Goal: Communication & Community: Participate in discussion

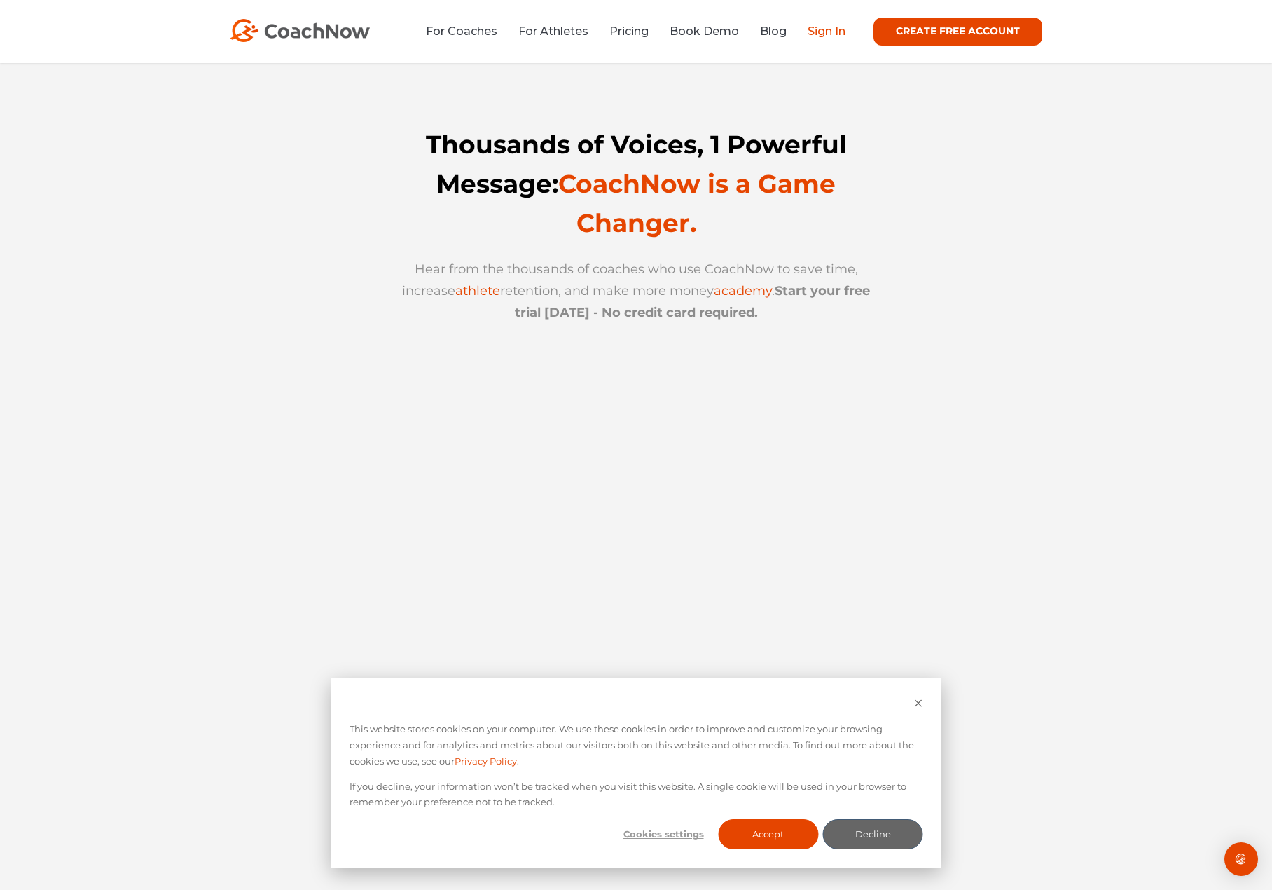
click at [814, 30] on link "Sign In" at bounding box center [827, 31] width 38 height 13
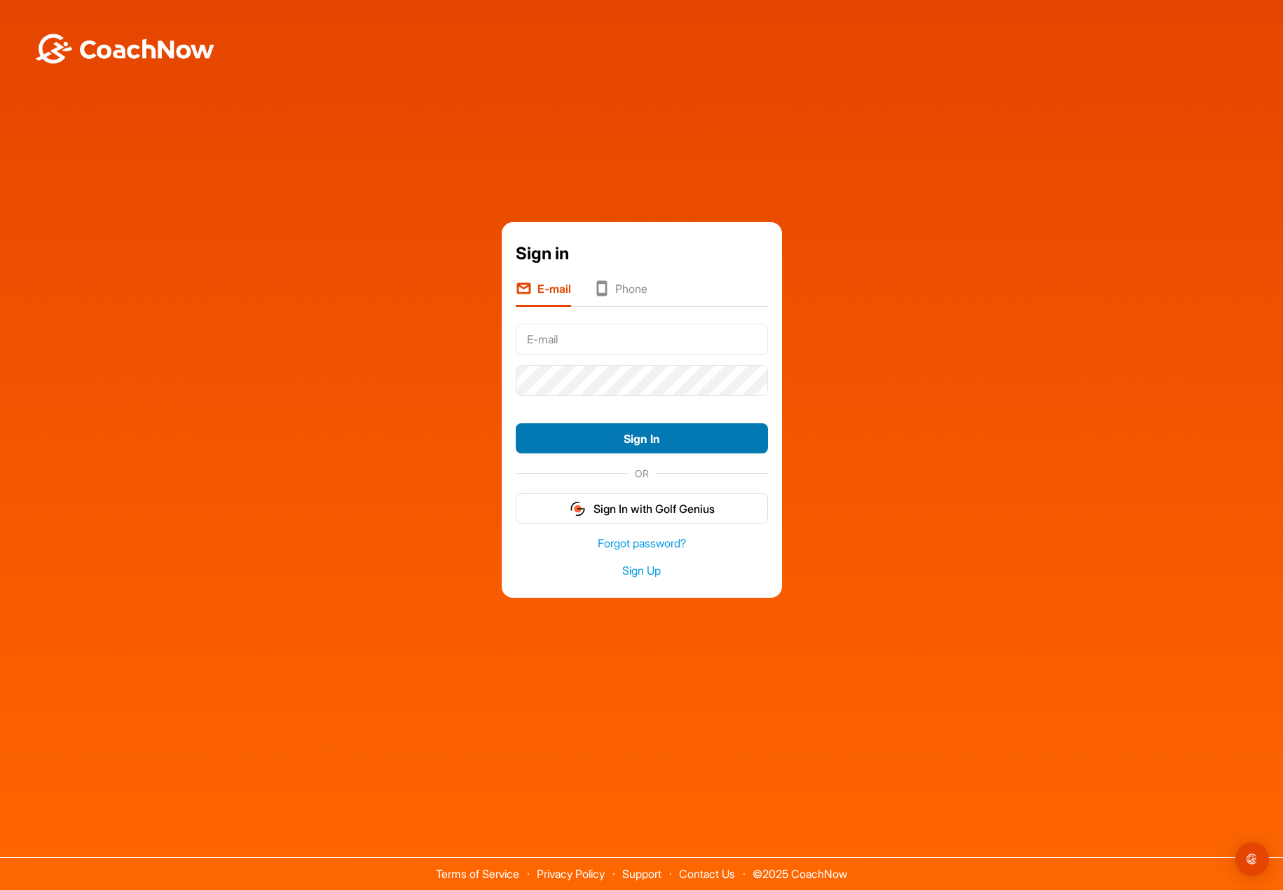
type input "Chow"
click at [659, 444] on button "Sign In" at bounding box center [642, 438] width 252 height 30
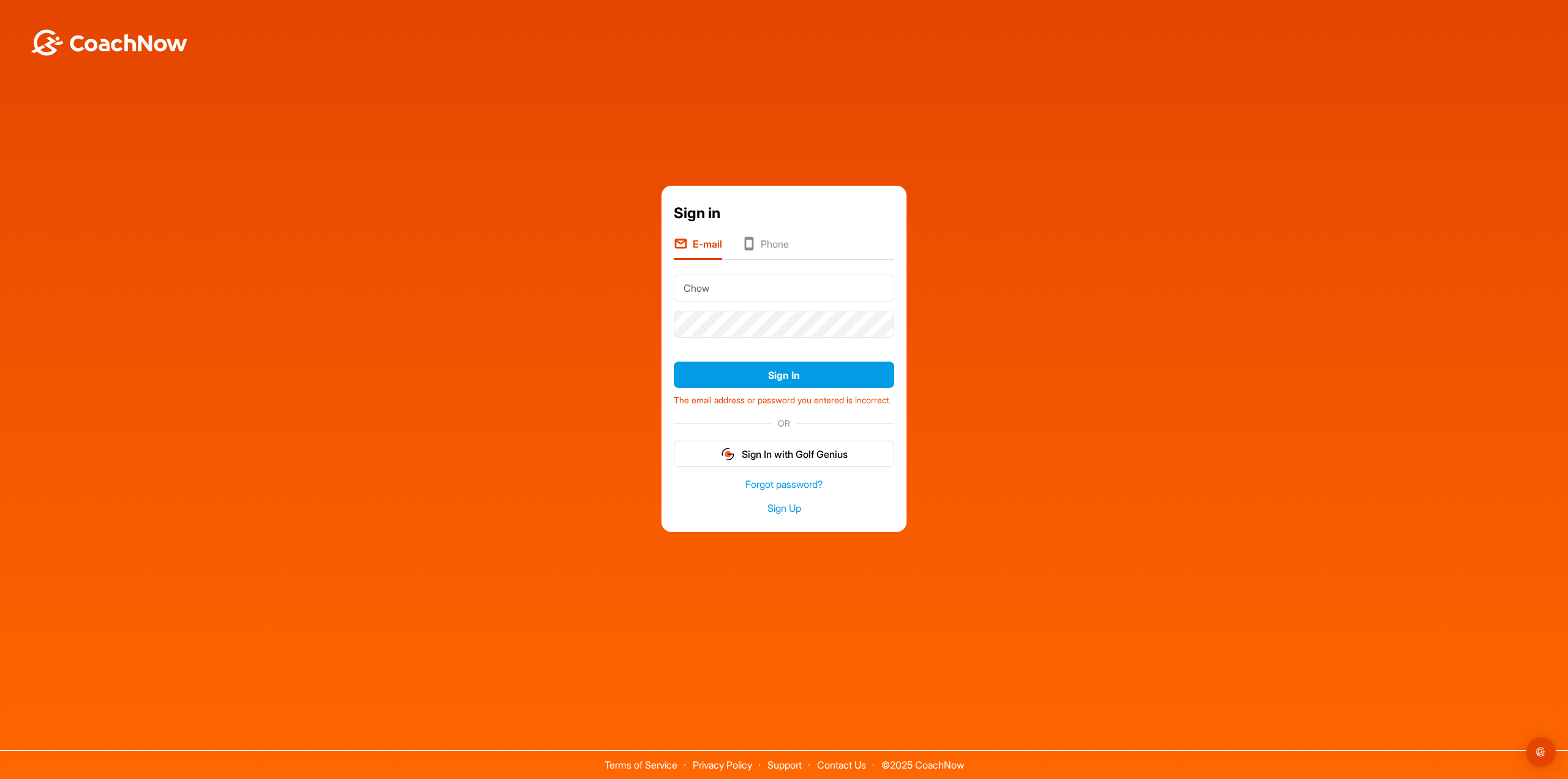
click at [768, 242] on li "Phone" at bounding box center [766, 247] width 47 height 24
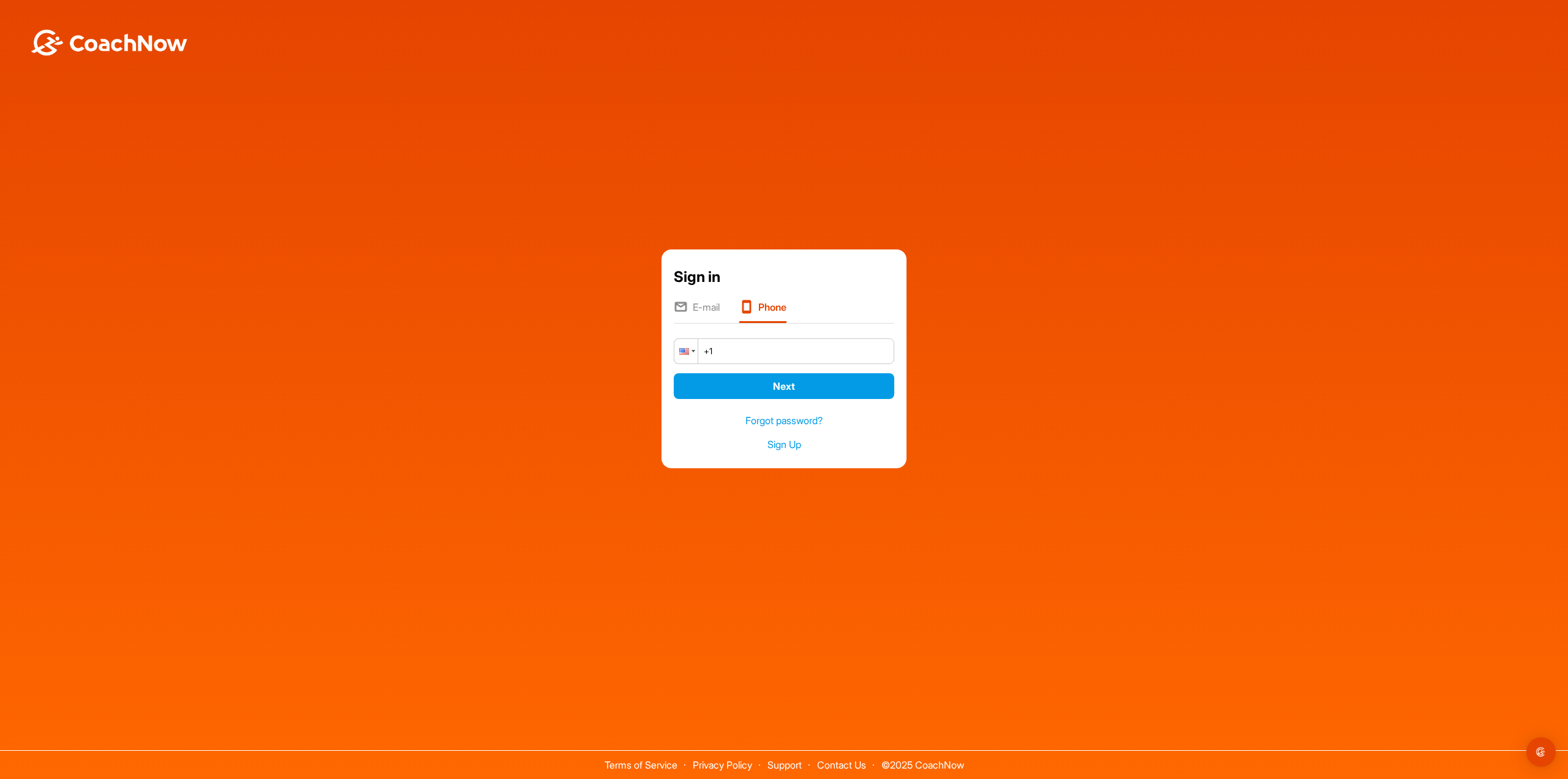
click at [691, 358] on div at bounding box center [685, 351] width 24 height 24
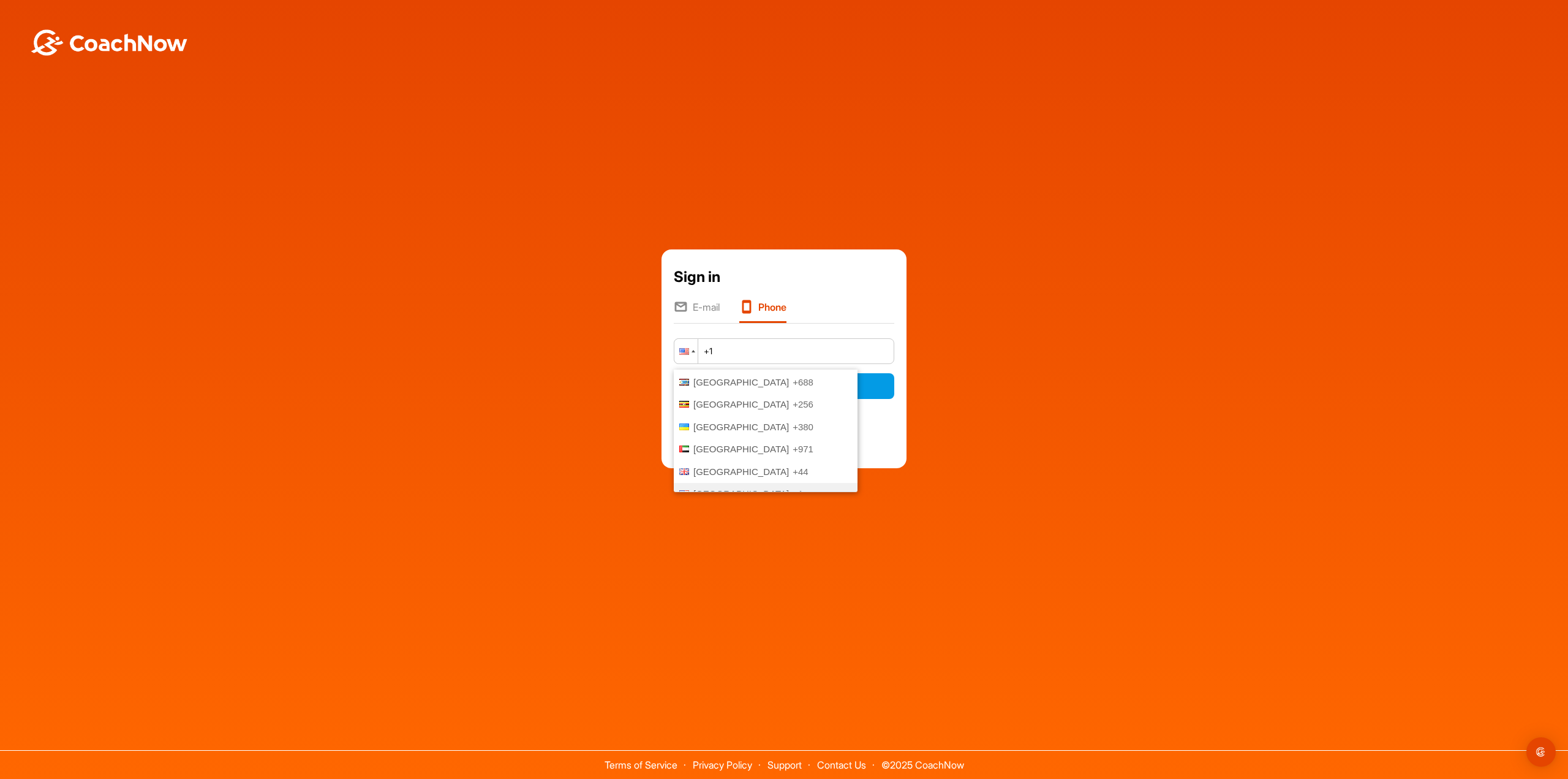
scroll to position [3743, 0]
click at [737, 433] on li "Singapore +65" at bounding box center [766, 444] width 184 height 23
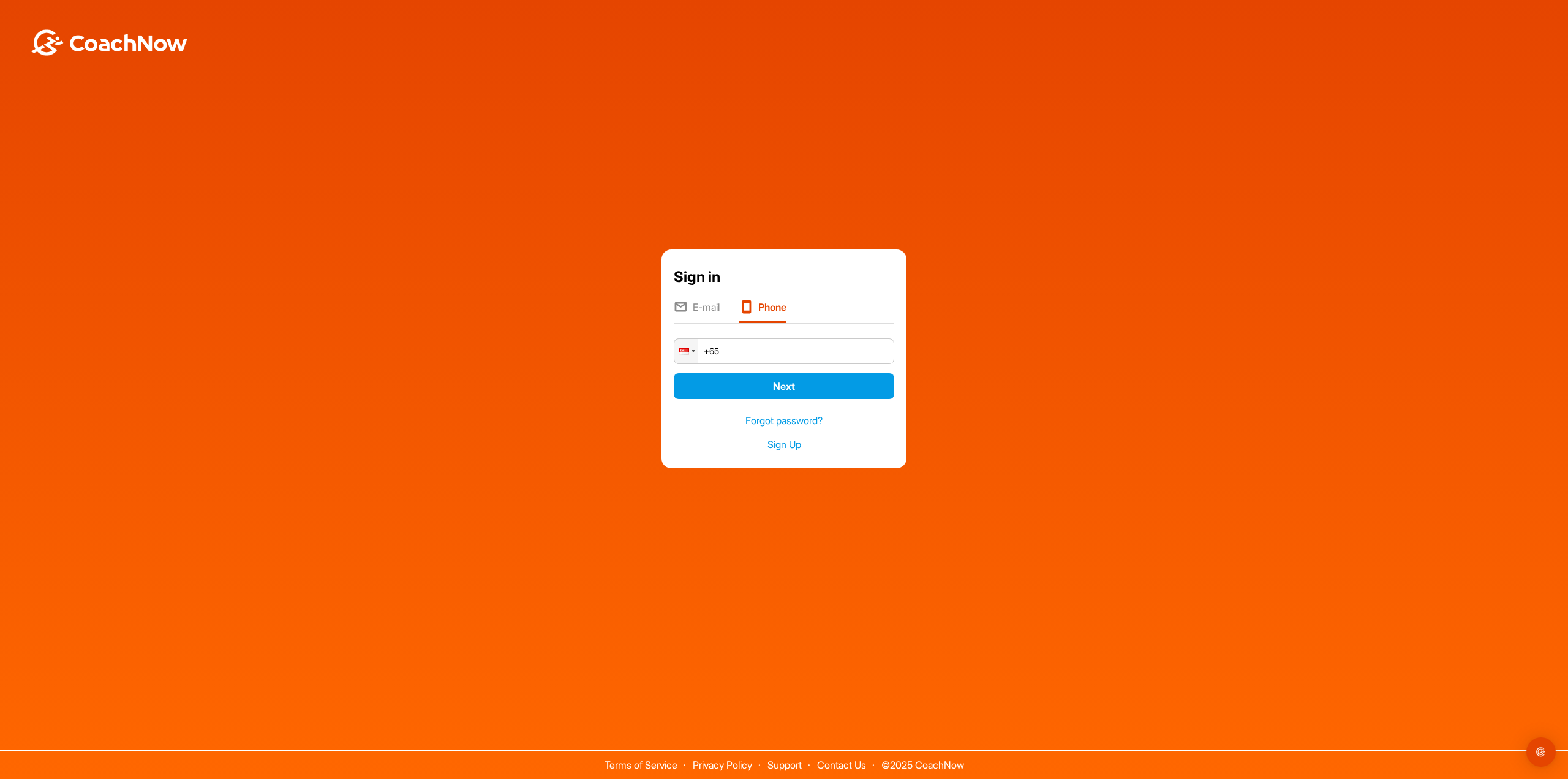
click at [779, 354] on input "+65" at bounding box center [784, 351] width 220 height 25
click at [819, 387] on button "Next" at bounding box center [784, 386] width 220 height 26
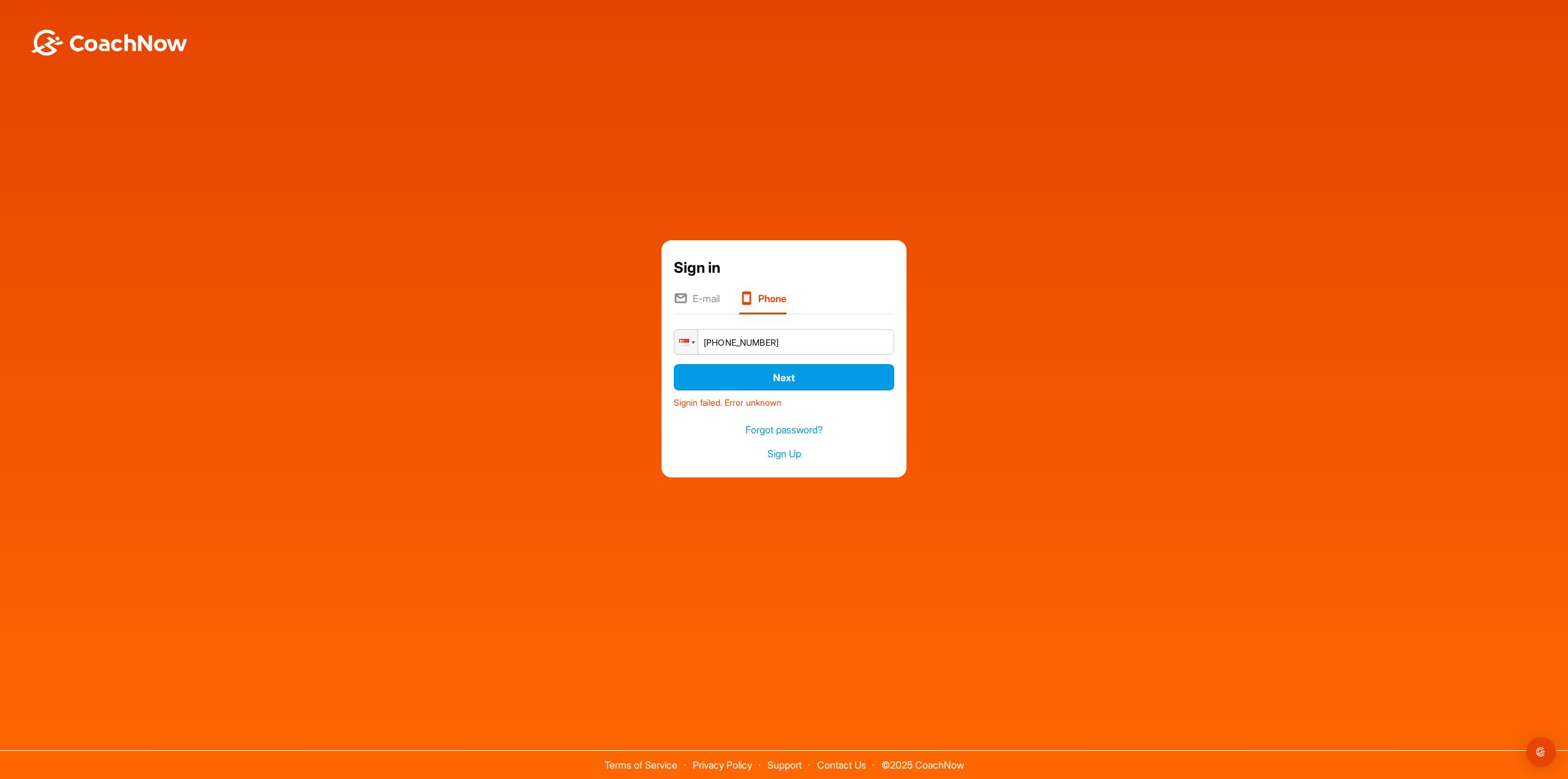
click at [734, 342] on input "[PHONE_NUMBER]" at bounding box center [784, 341] width 220 height 25
type input "[PHONE_NUMBER]"
click at [809, 373] on button "Next" at bounding box center [784, 377] width 220 height 26
drag, startPoint x: 725, startPoint y: 298, endPoint x: 715, endPoint y: 294, distance: 10.8
click at [720, 296] on ul "E-mail Phone" at bounding box center [784, 302] width 220 height 24
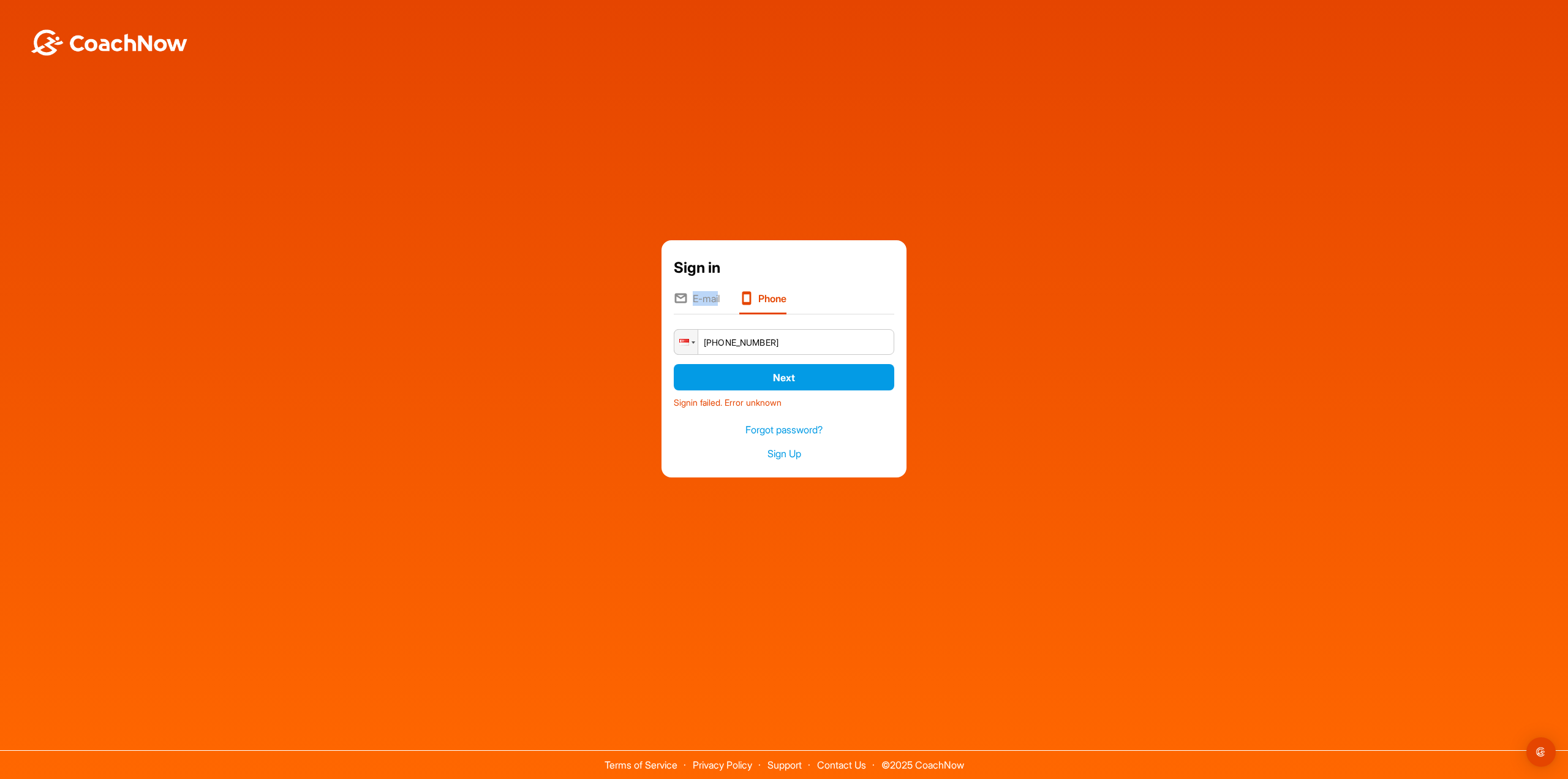
click at [711, 296] on li "E-mail" at bounding box center [697, 303] width 46 height 24
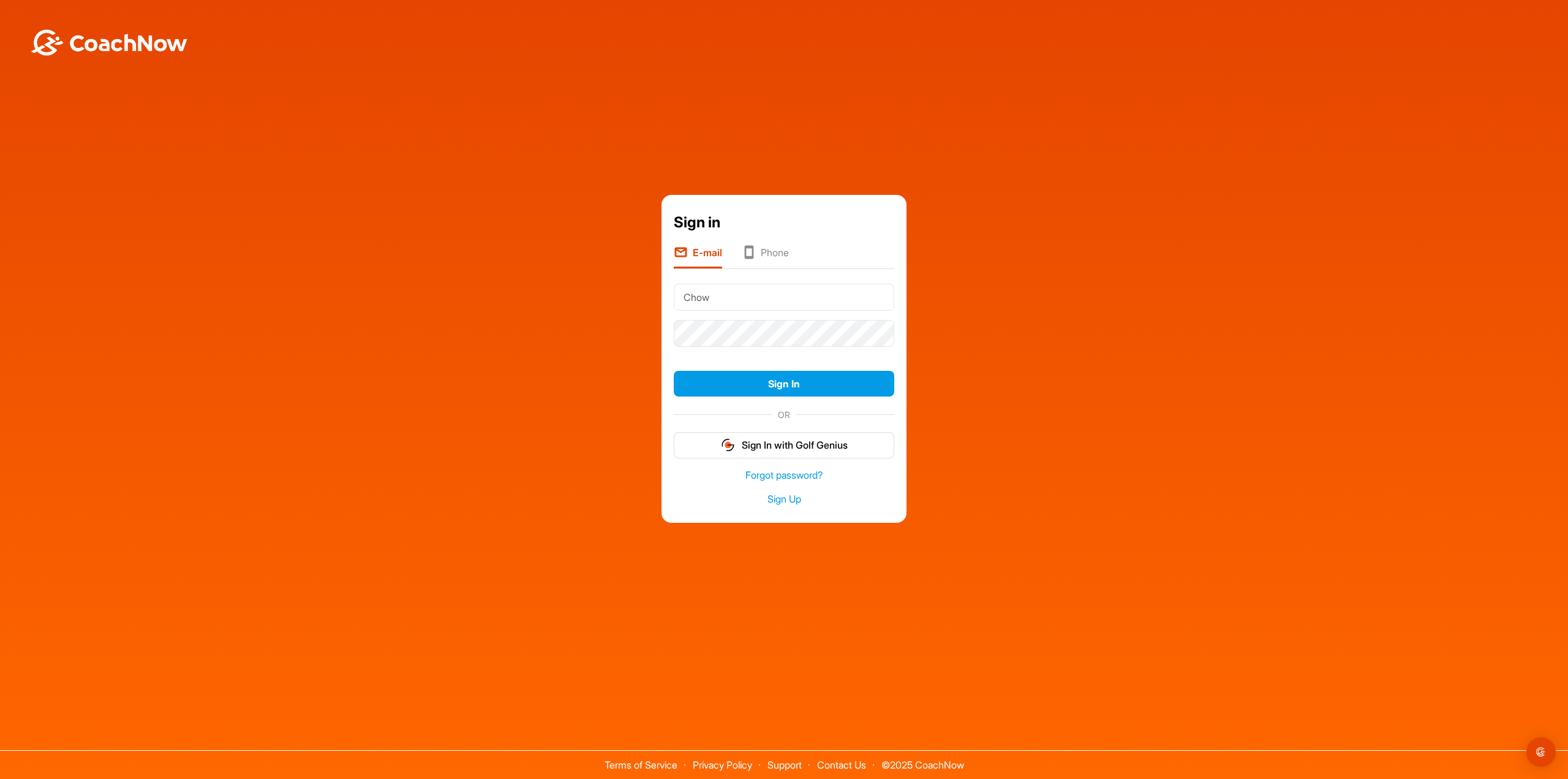
click at [785, 298] on input "Chow" at bounding box center [784, 296] width 220 height 27
click at [853, 231] on div "Sign in" at bounding box center [784, 222] width 220 height 22
click at [778, 298] on input "Chow" at bounding box center [784, 296] width 220 height 27
click at [779, 296] on input "Chow" at bounding box center [784, 296] width 220 height 27
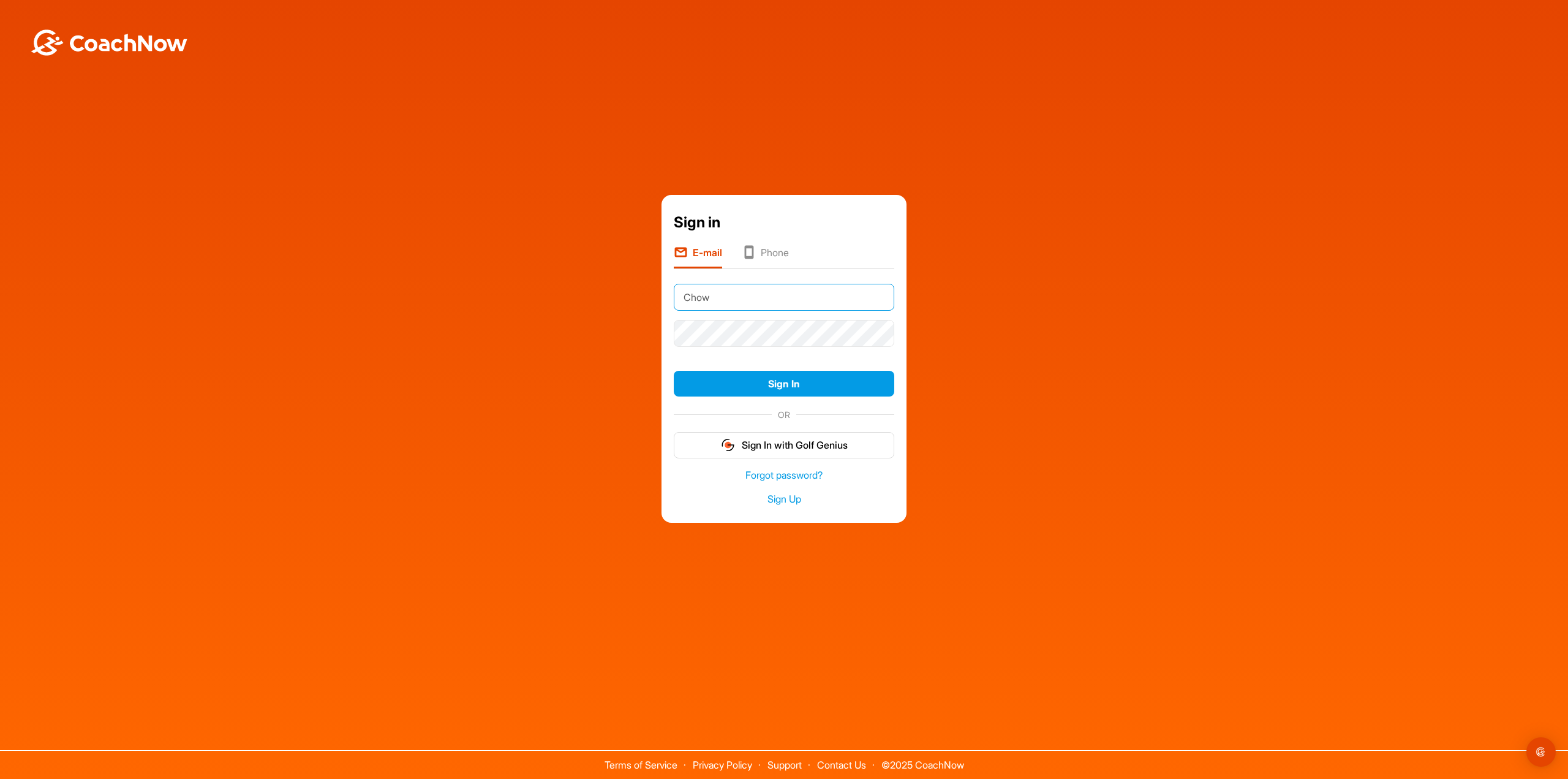
click at [779, 296] on input "Chow" at bounding box center [784, 296] width 220 height 27
type input "[EMAIL_ADDRESS][DOMAIN_NAME]"
click at [844, 382] on button "Sign In" at bounding box center [784, 384] width 220 height 26
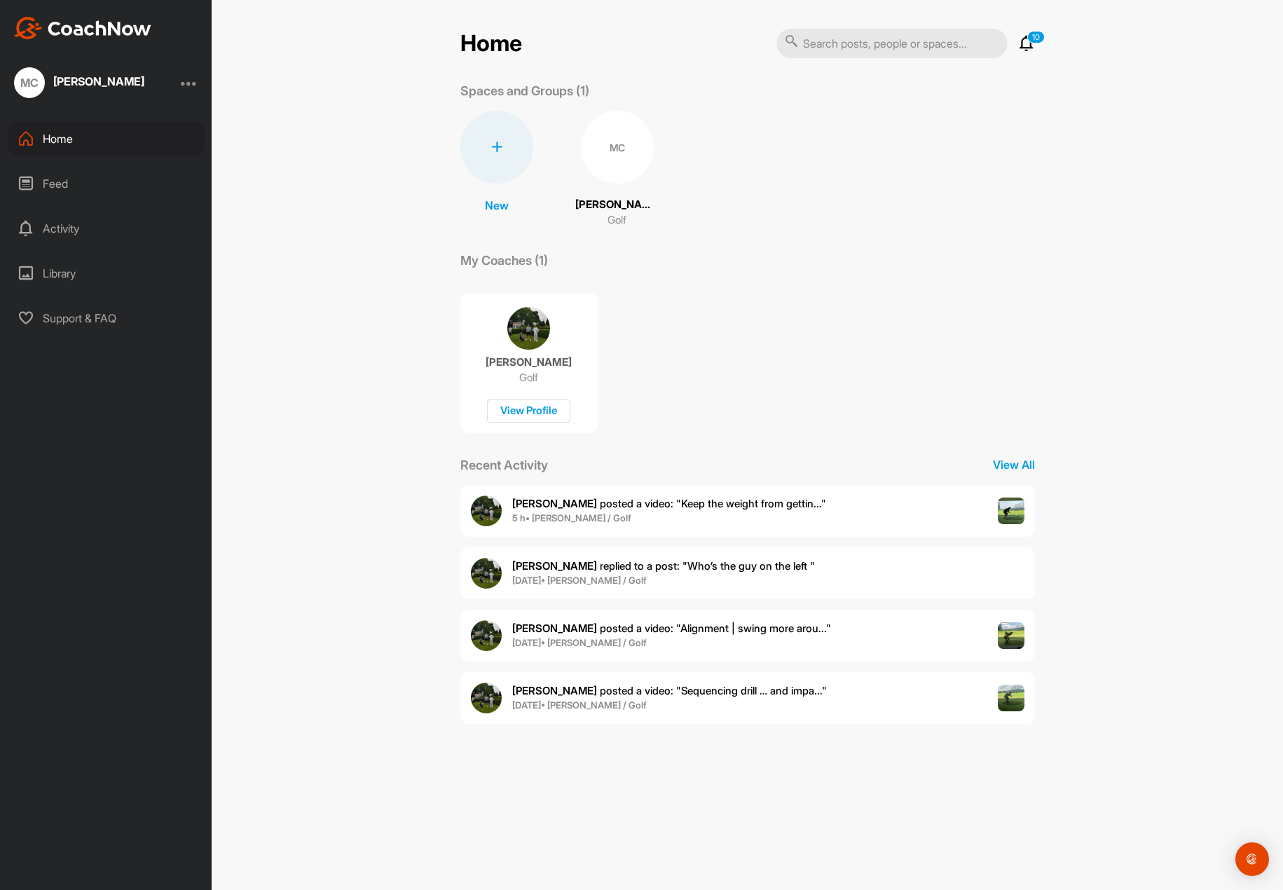
click at [1008, 699] on img at bounding box center [1011, 698] width 27 height 27
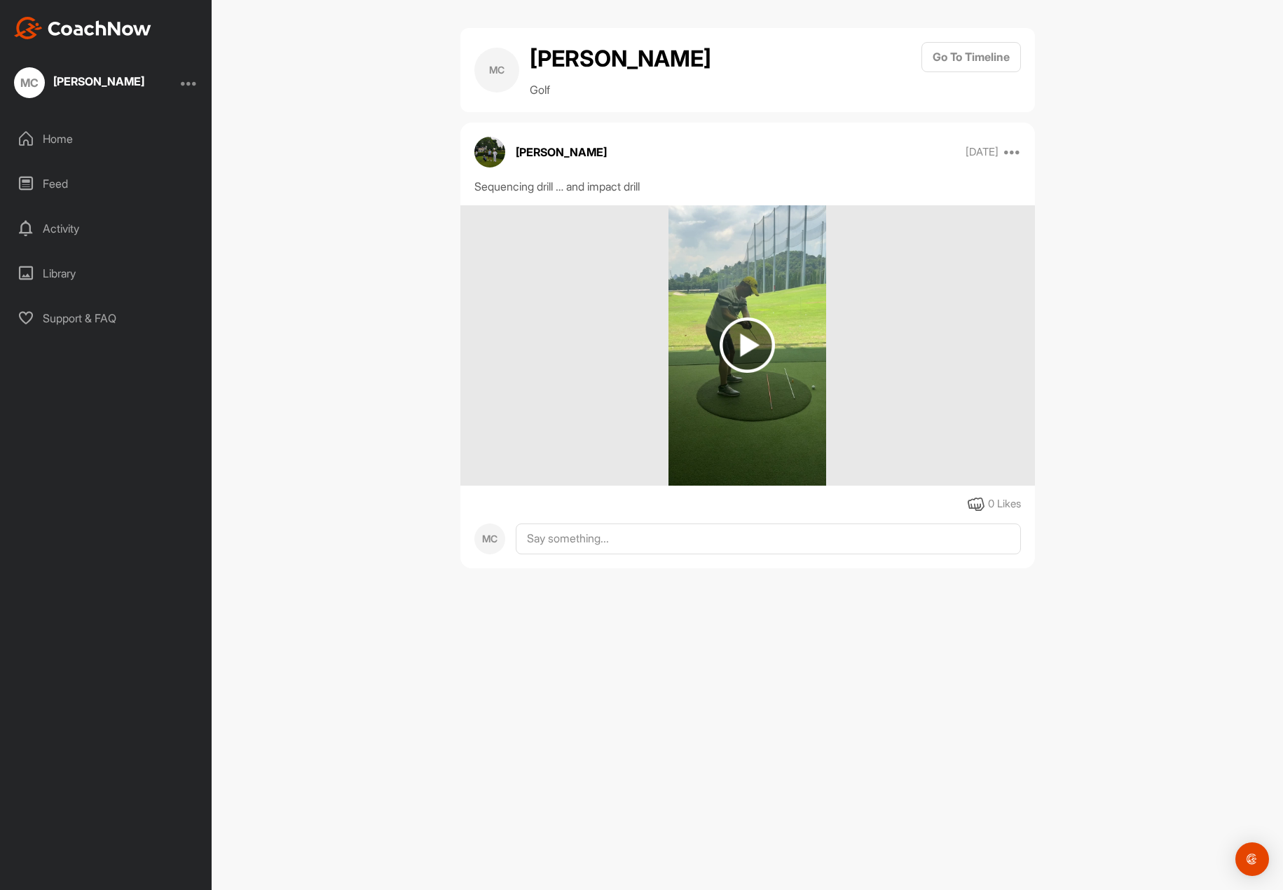
click at [744, 343] on img at bounding box center [747, 344] width 55 height 55
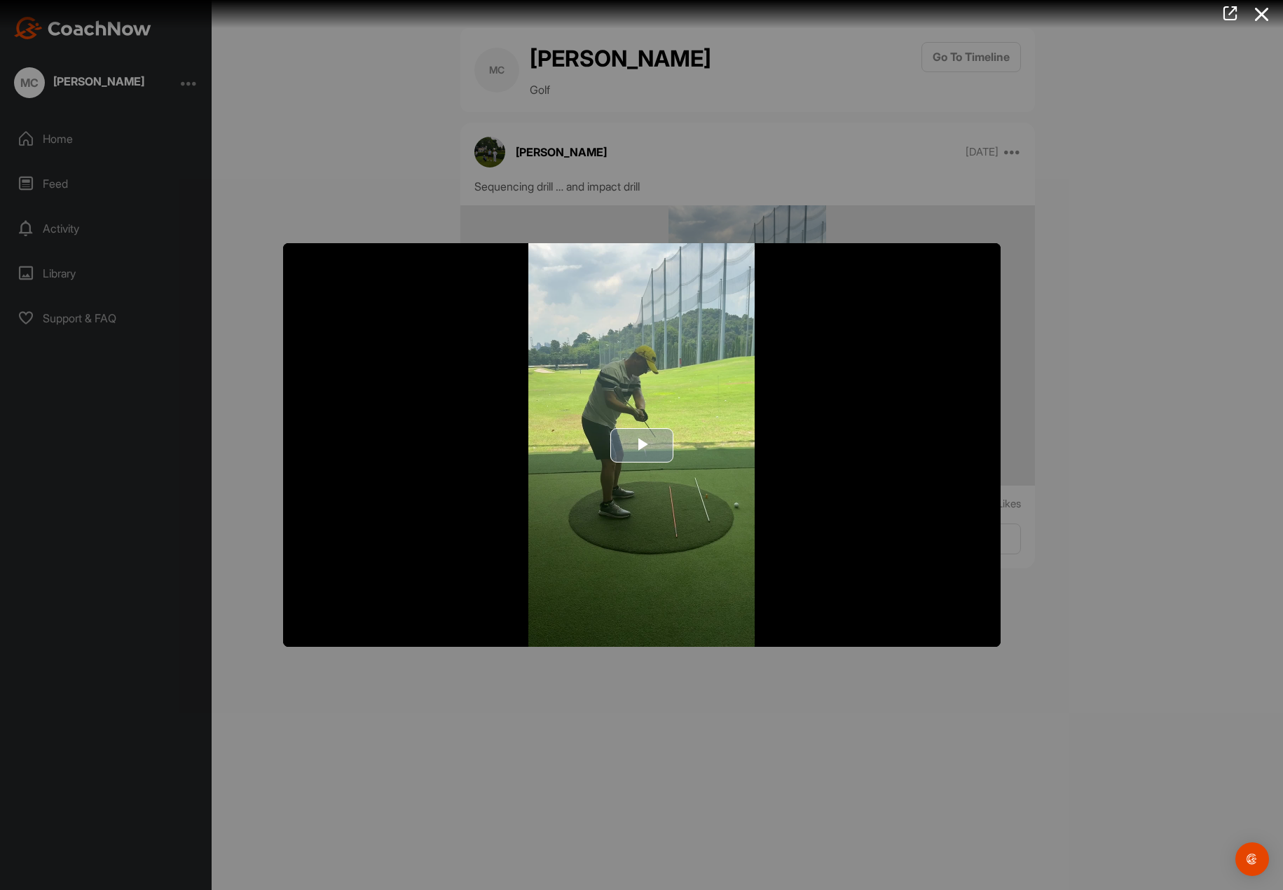
click at [642, 445] on span "Video Player" at bounding box center [642, 445] width 0 height 0
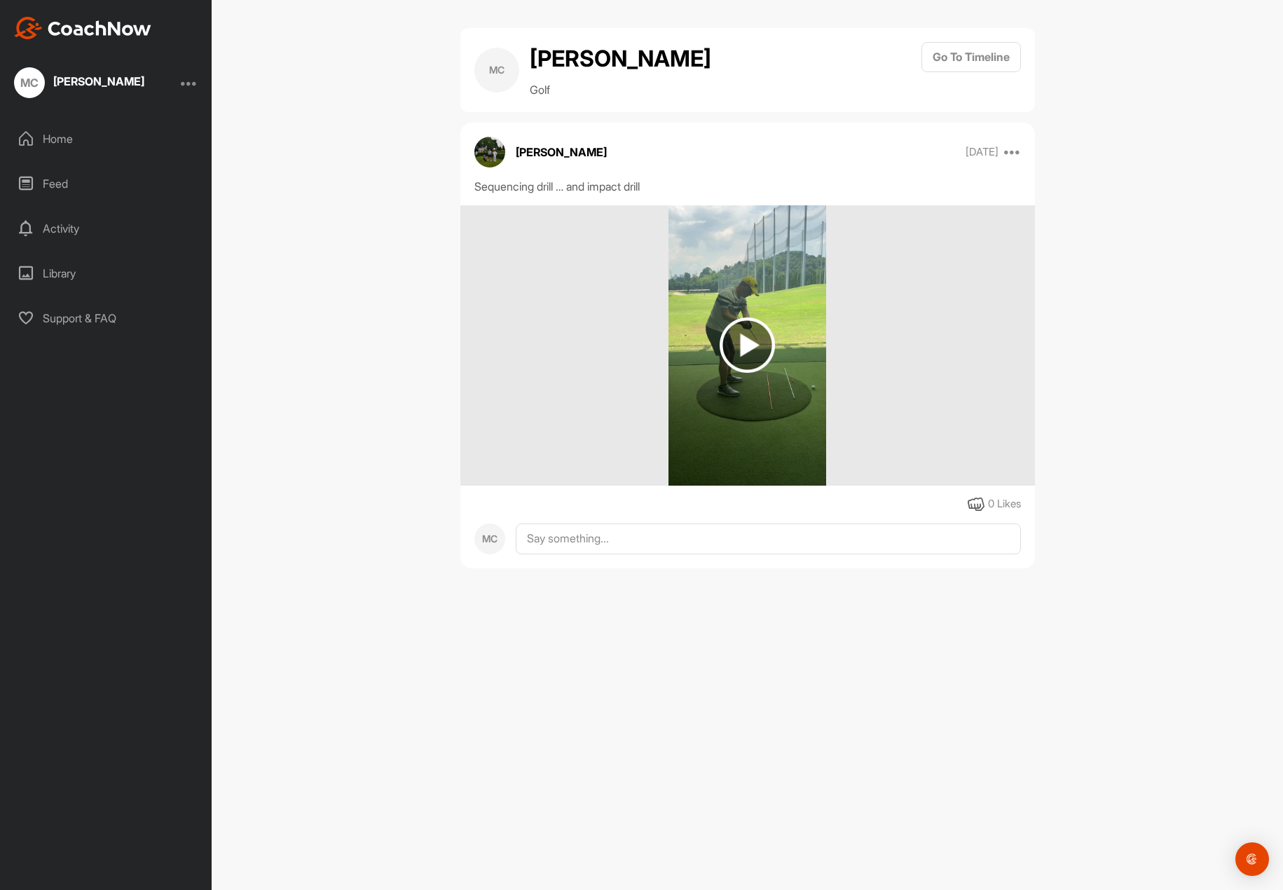
click at [63, 143] on div "Home" at bounding box center [107, 138] width 198 height 35
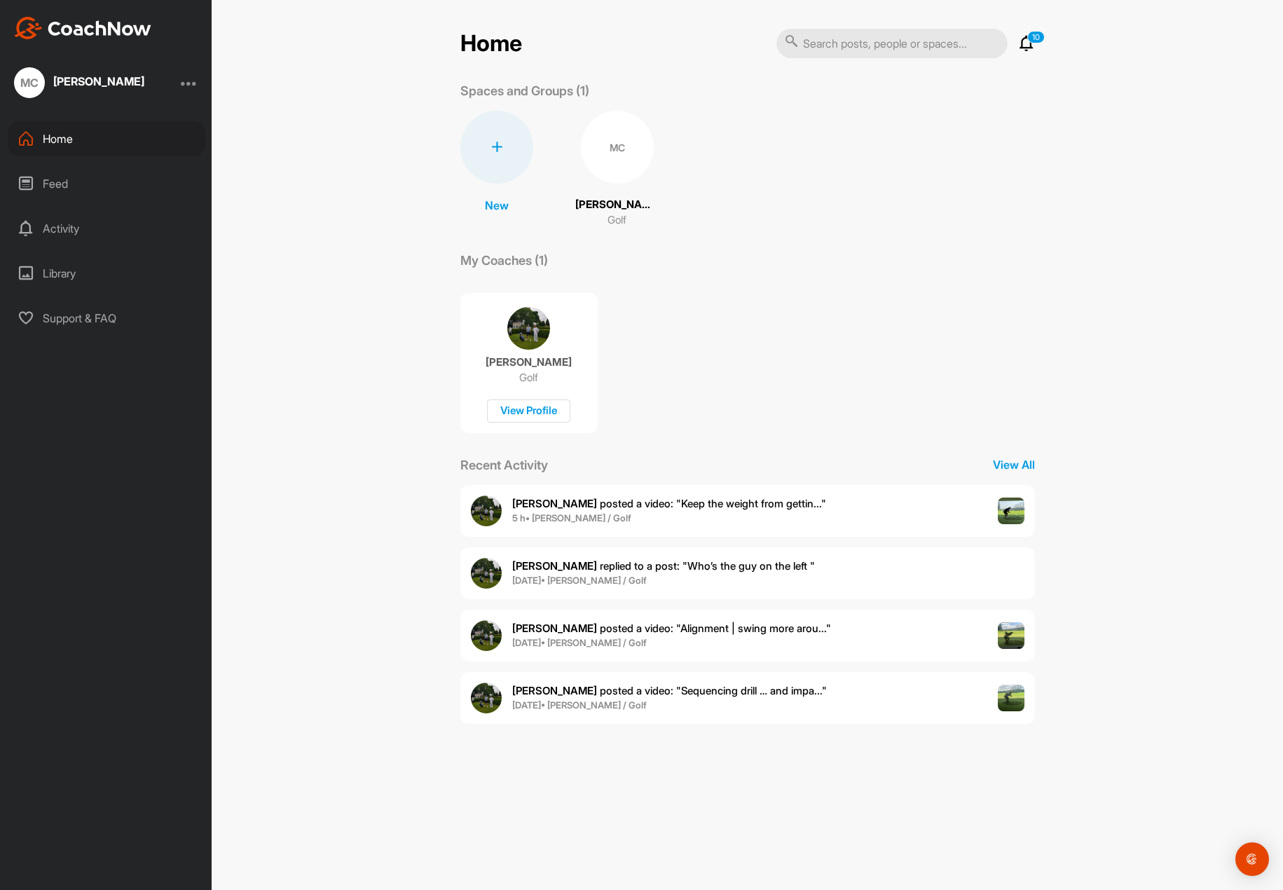
click at [576, 505] on span "[PERSON_NAME] posted a video : " Keep the weight from gettin... "" at bounding box center [669, 503] width 314 height 13
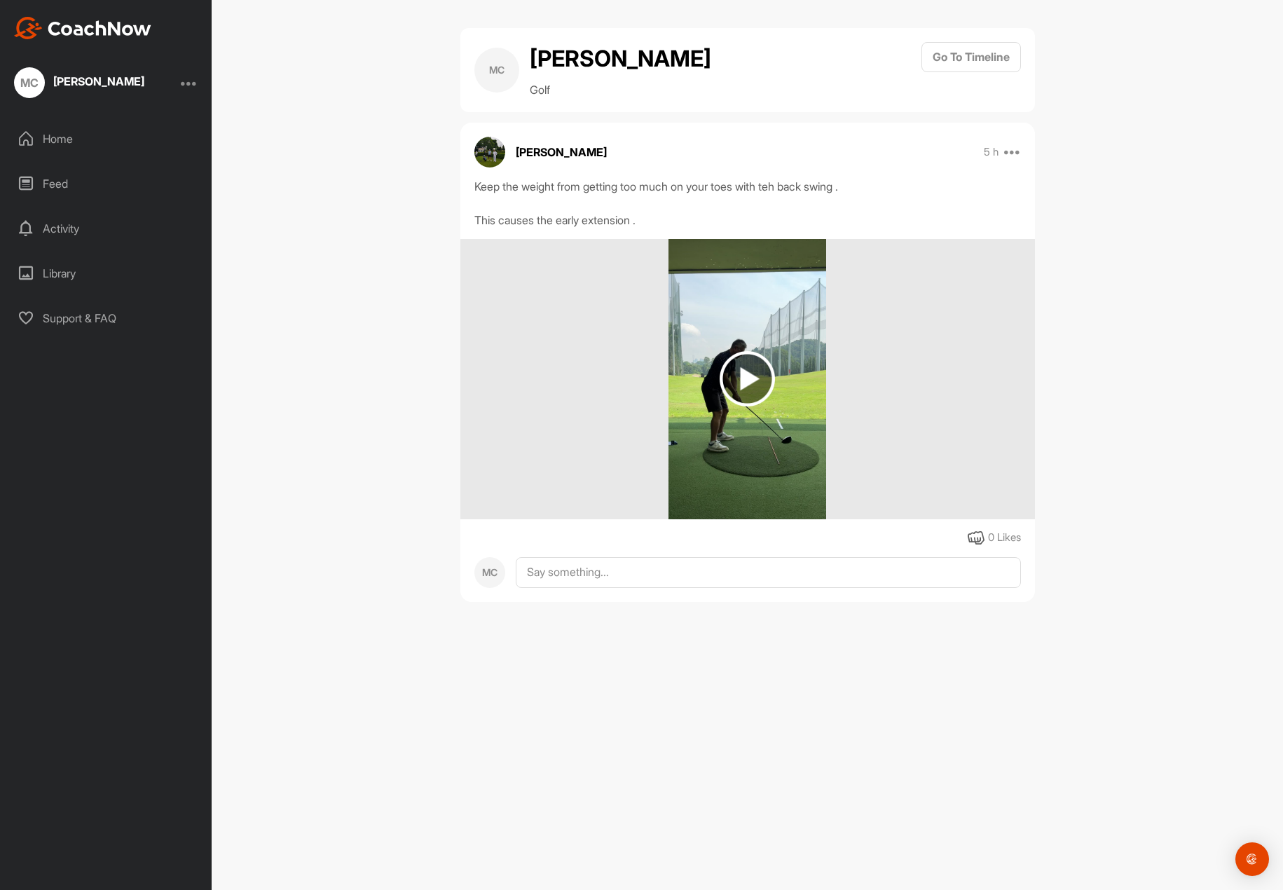
click at [758, 366] on img at bounding box center [747, 378] width 55 height 55
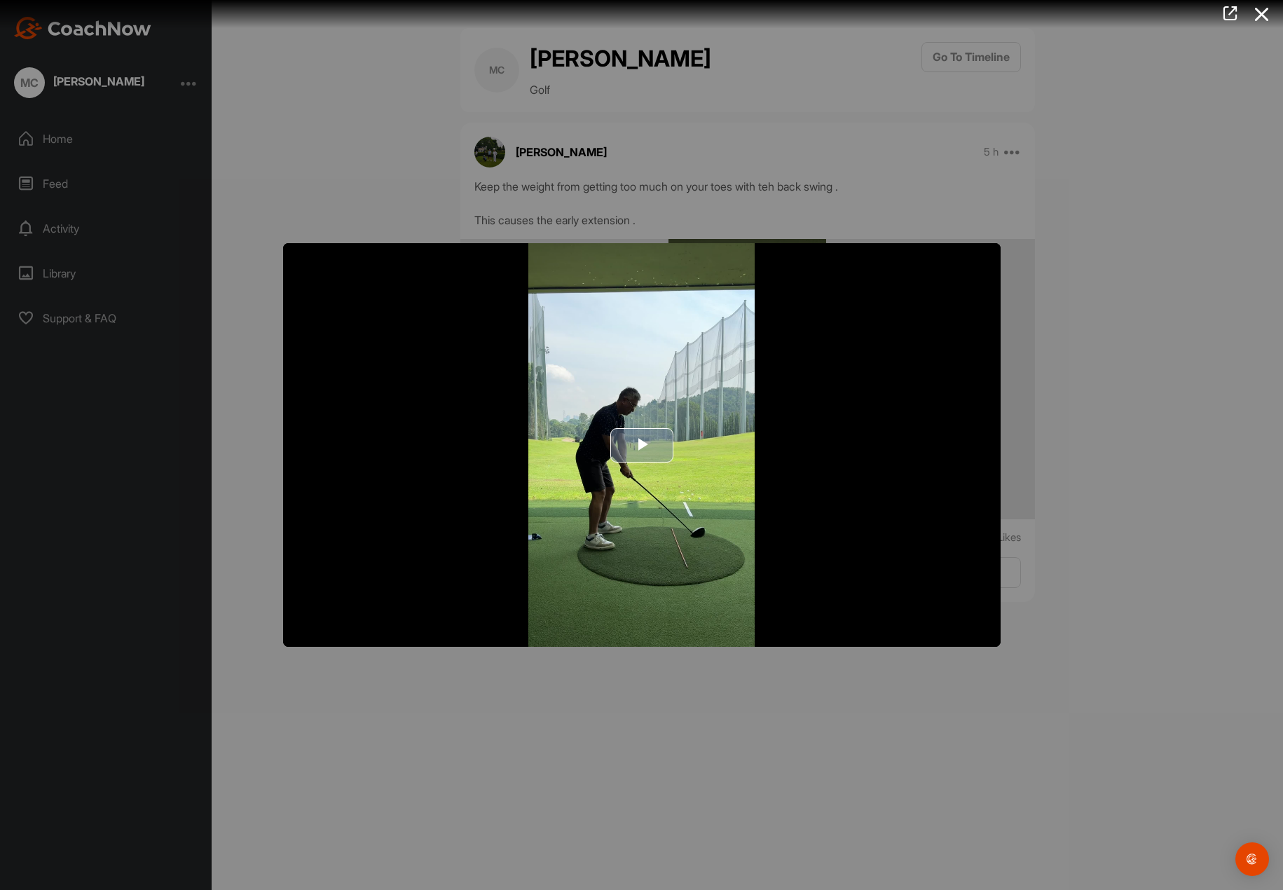
click at [642, 445] on span "Video Player" at bounding box center [642, 445] width 0 height 0
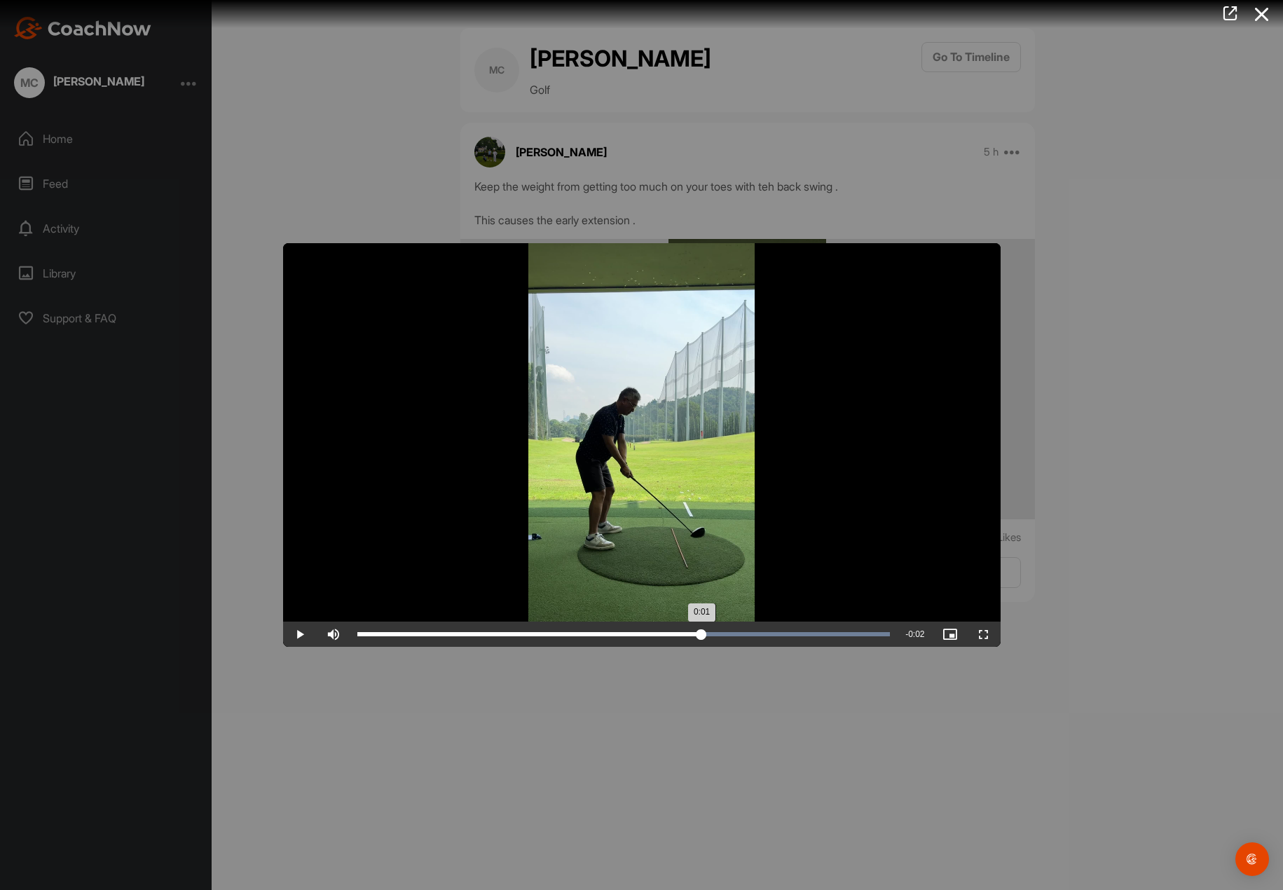
drag, startPoint x: 449, startPoint y: 637, endPoint x: 701, endPoint y: 627, distance: 252.4
click at [701, 627] on div "Loaded : 100.00% 0:01 0:01" at bounding box center [623, 634] width 547 height 25
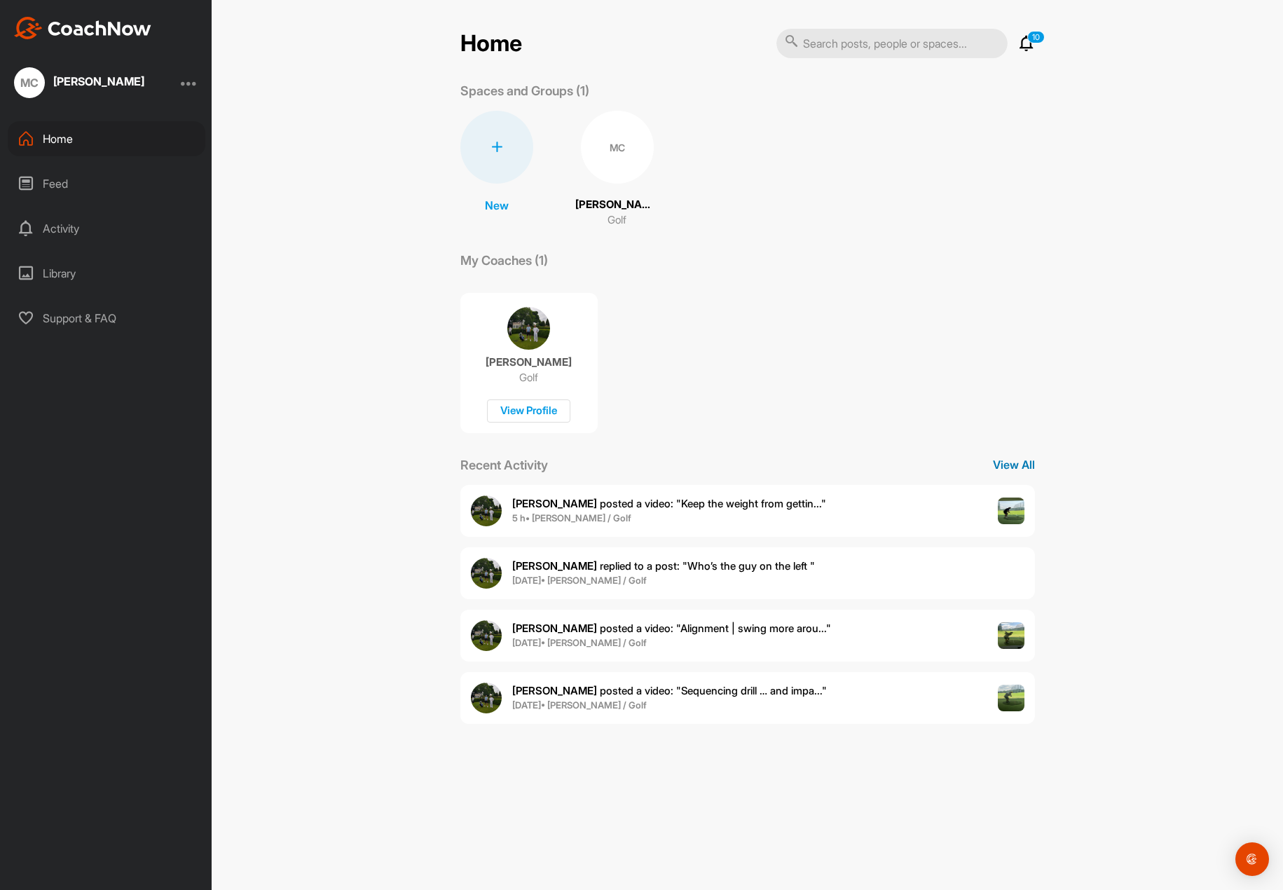
click at [1019, 467] on p "View All" at bounding box center [1014, 464] width 42 height 17
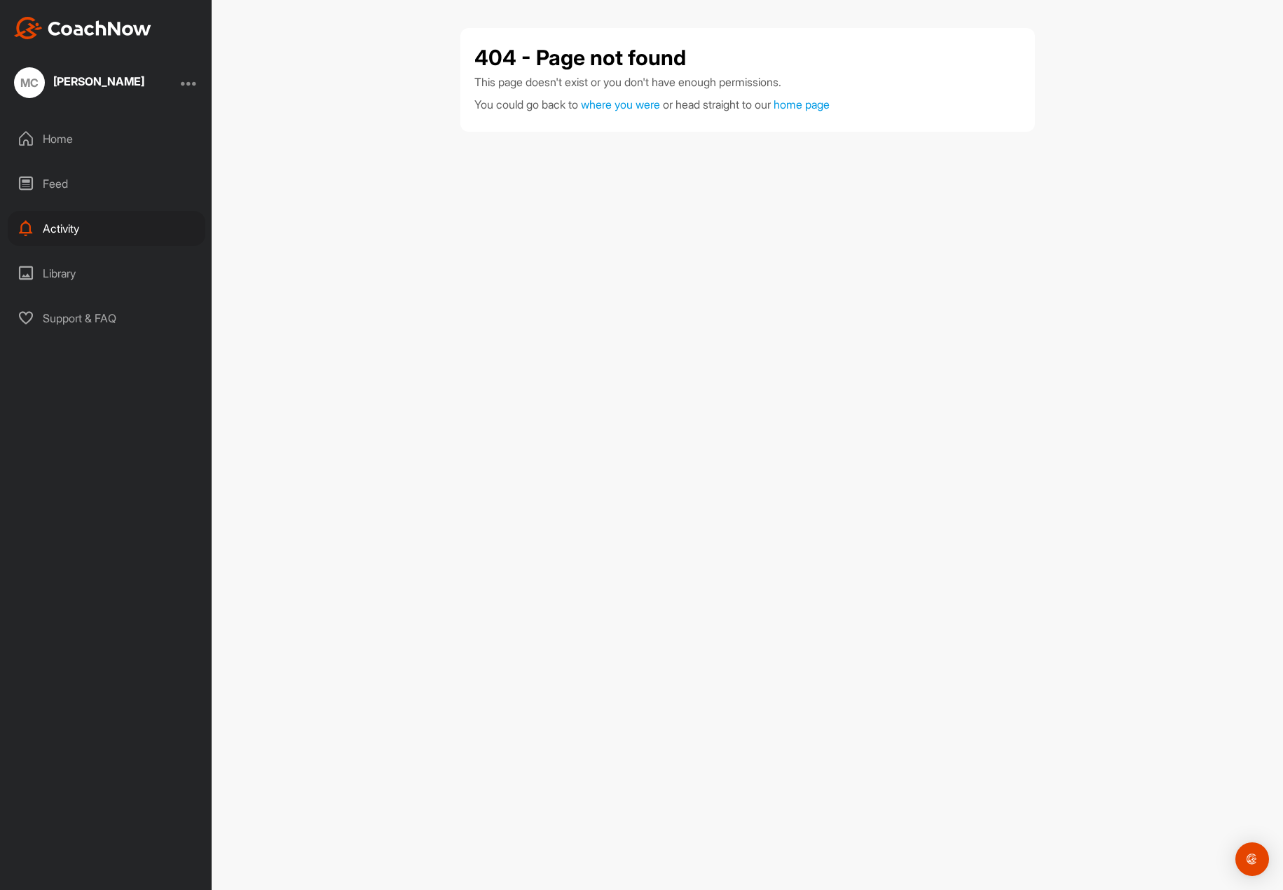
click at [57, 178] on div "Feed" at bounding box center [107, 183] width 198 height 35
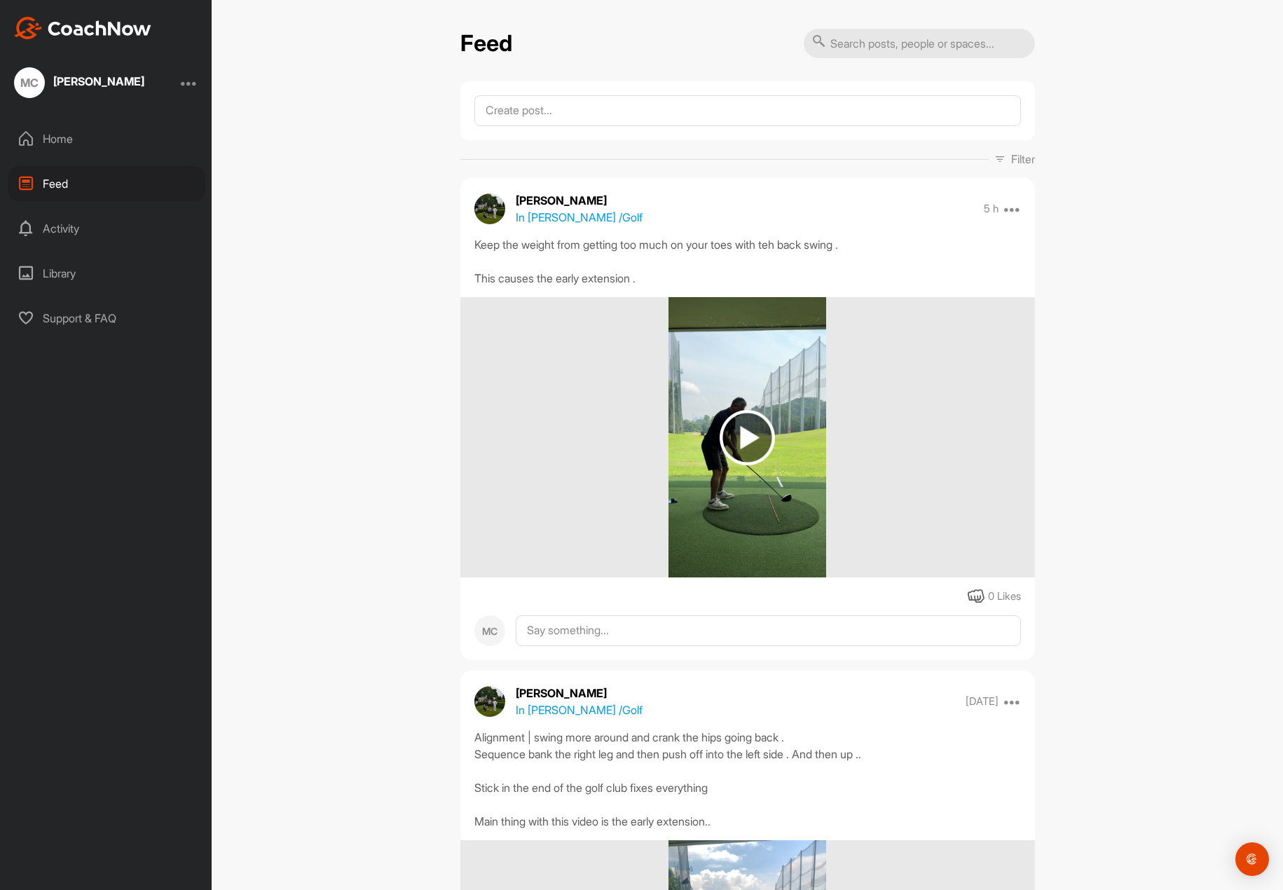
click at [81, 235] on div "Activity" at bounding box center [107, 228] width 198 height 35
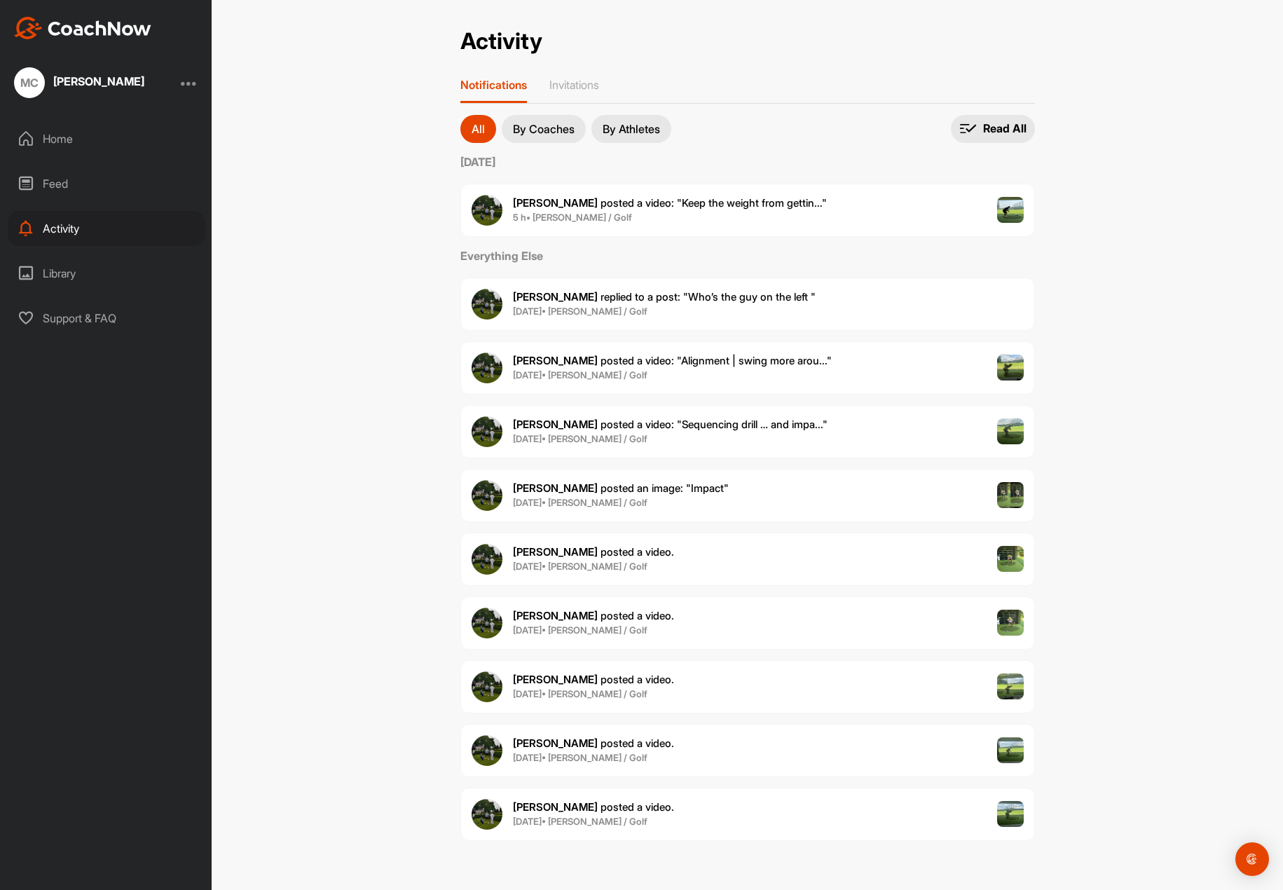
click at [705, 296] on span "[PERSON_NAME] replied to a post : "Who’s the guy on the left "" at bounding box center [664, 296] width 303 height 13
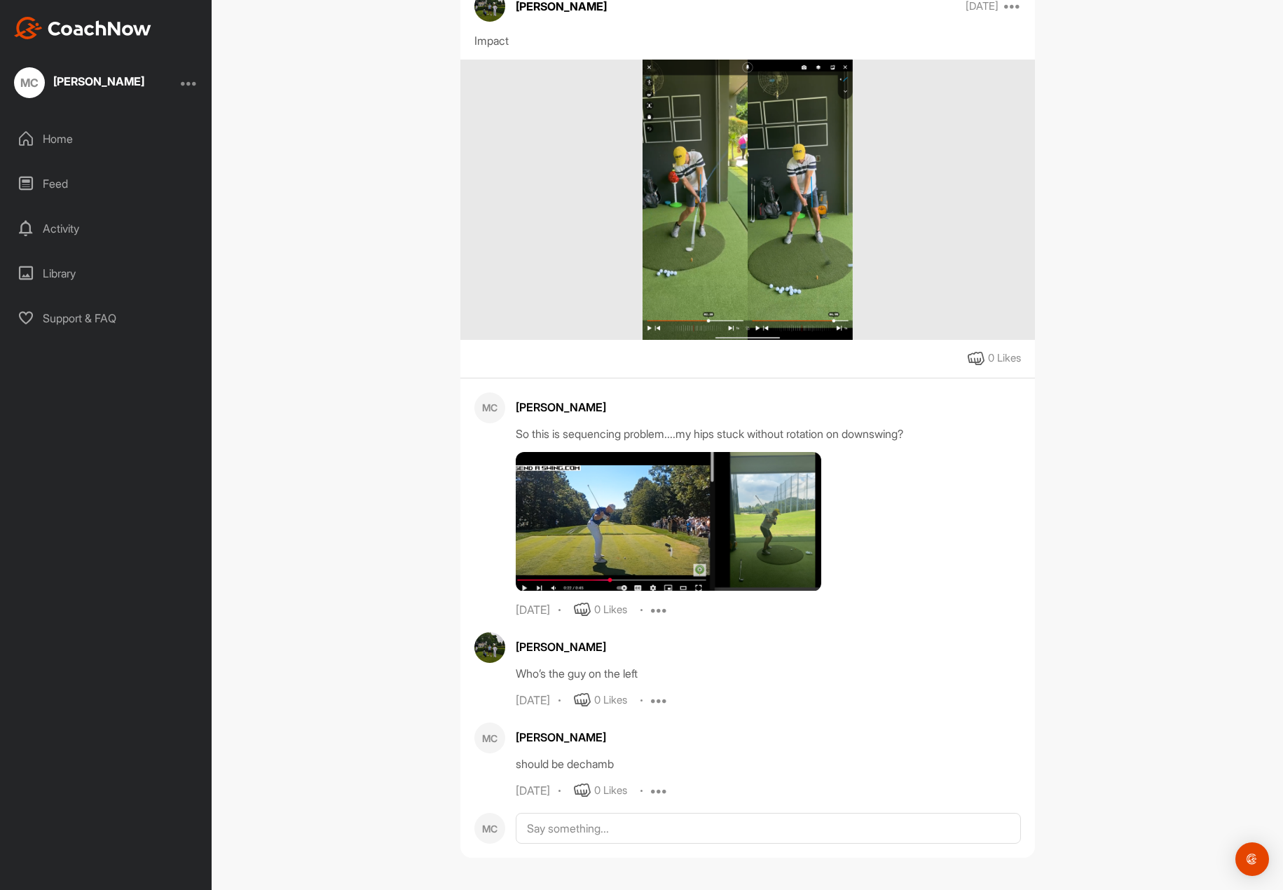
scroll to position [196, 0]
click at [691, 505] on img at bounding box center [669, 522] width 306 height 140
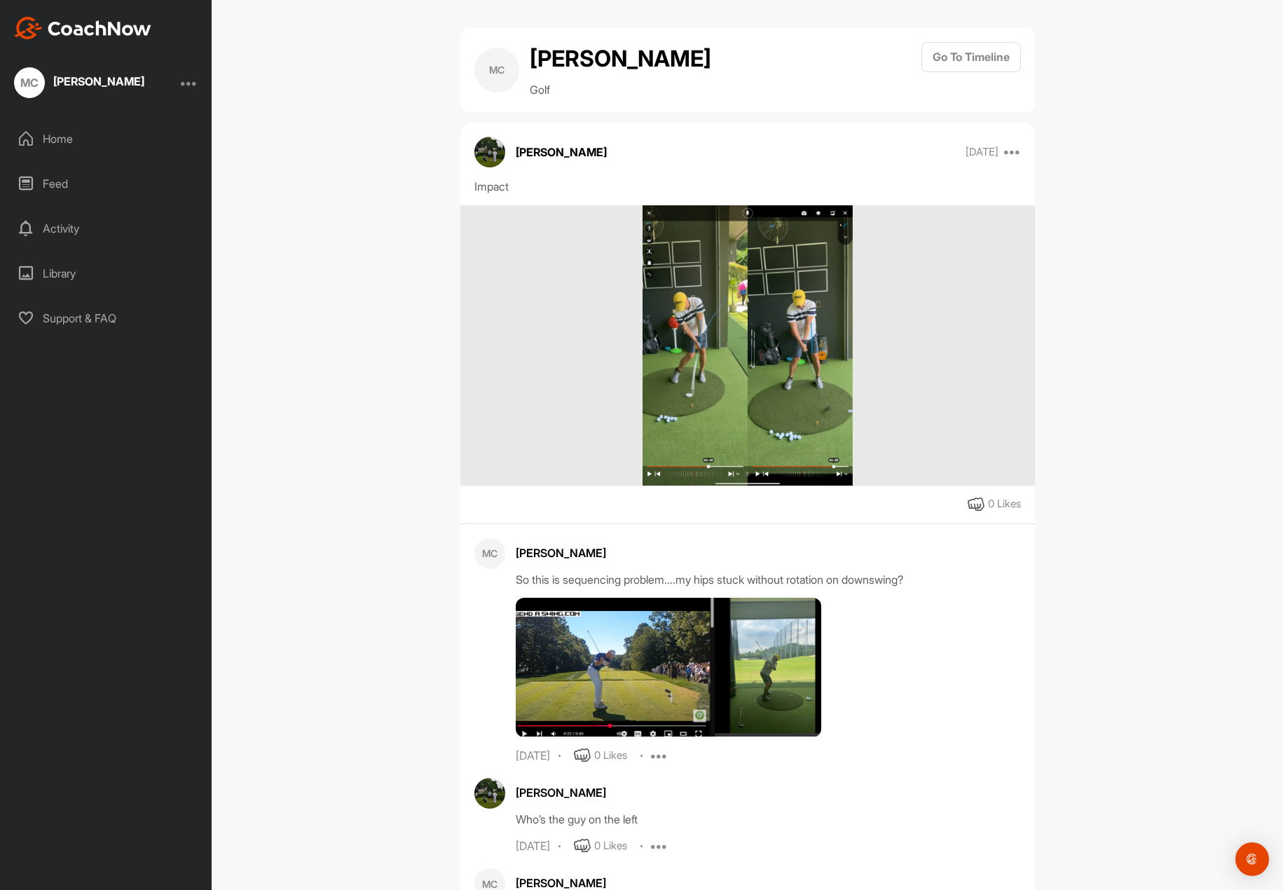
click at [66, 142] on div "Home" at bounding box center [107, 138] width 198 height 35
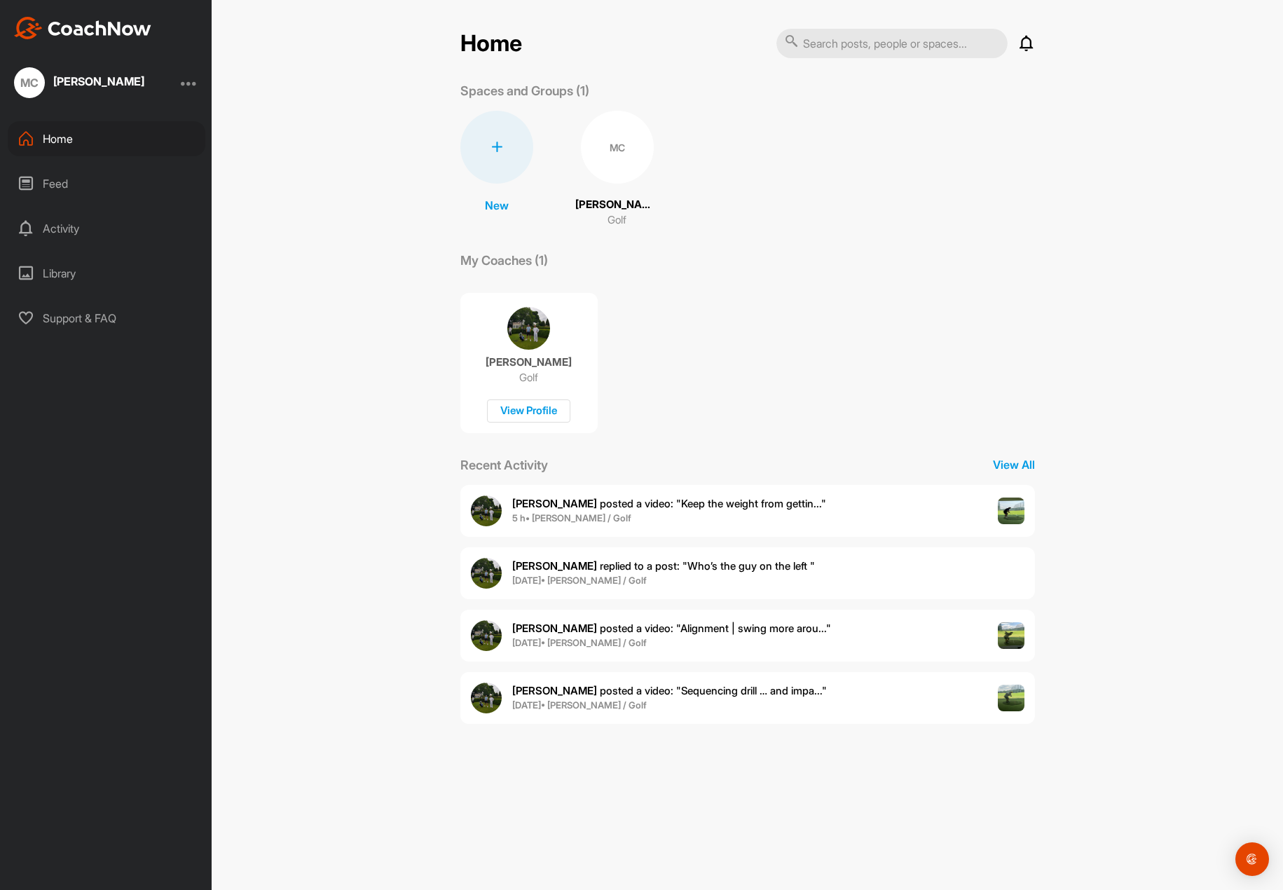
click at [652, 634] on span "[PERSON_NAME] posted a video : " Alignment | swing more arou... "" at bounding box center [671, 628] width 319 height 13
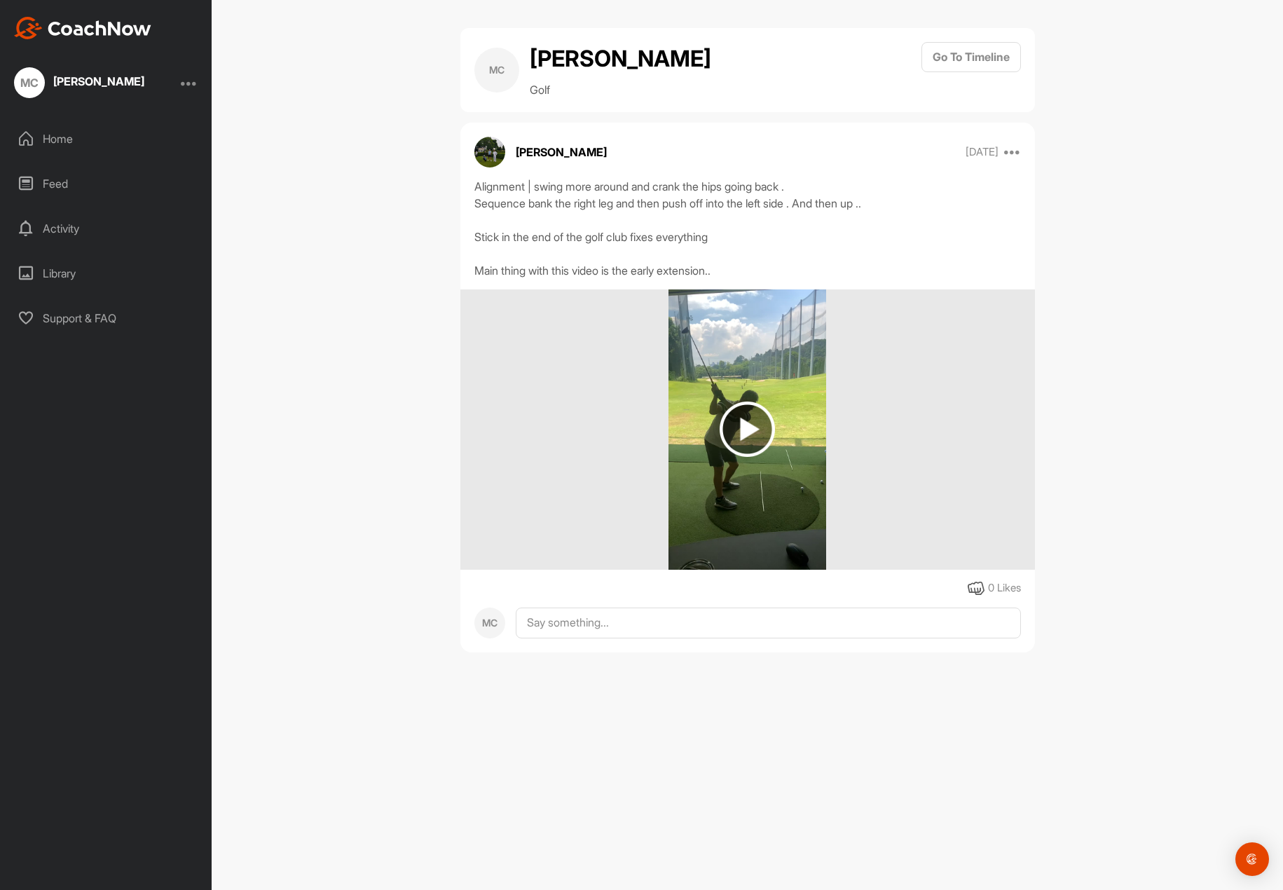
click at [751, 434] on img at bounding box center [747, 428] width 55 height 55
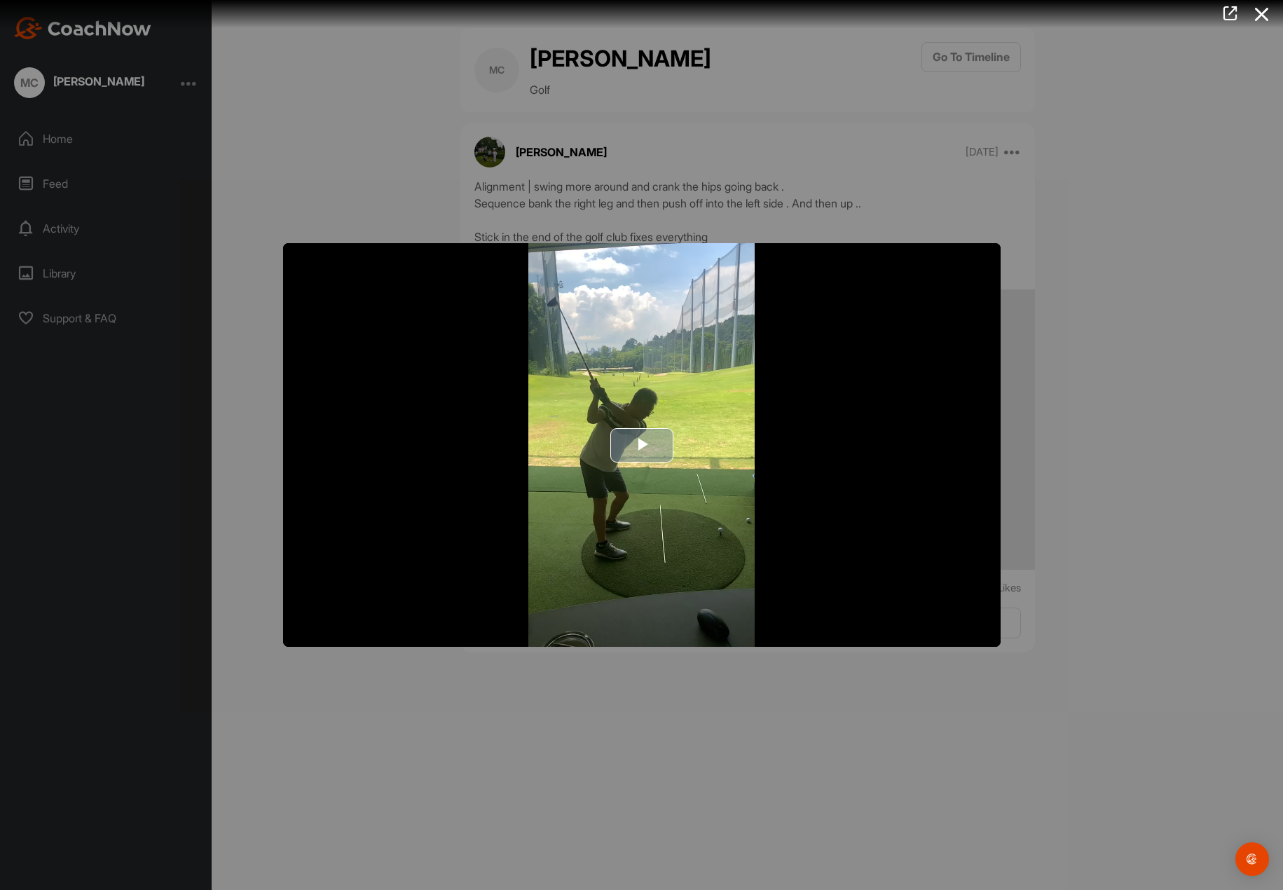
click at [642, 445] on span "Video Player" at bounding box center [642, 445] width 0 height 0
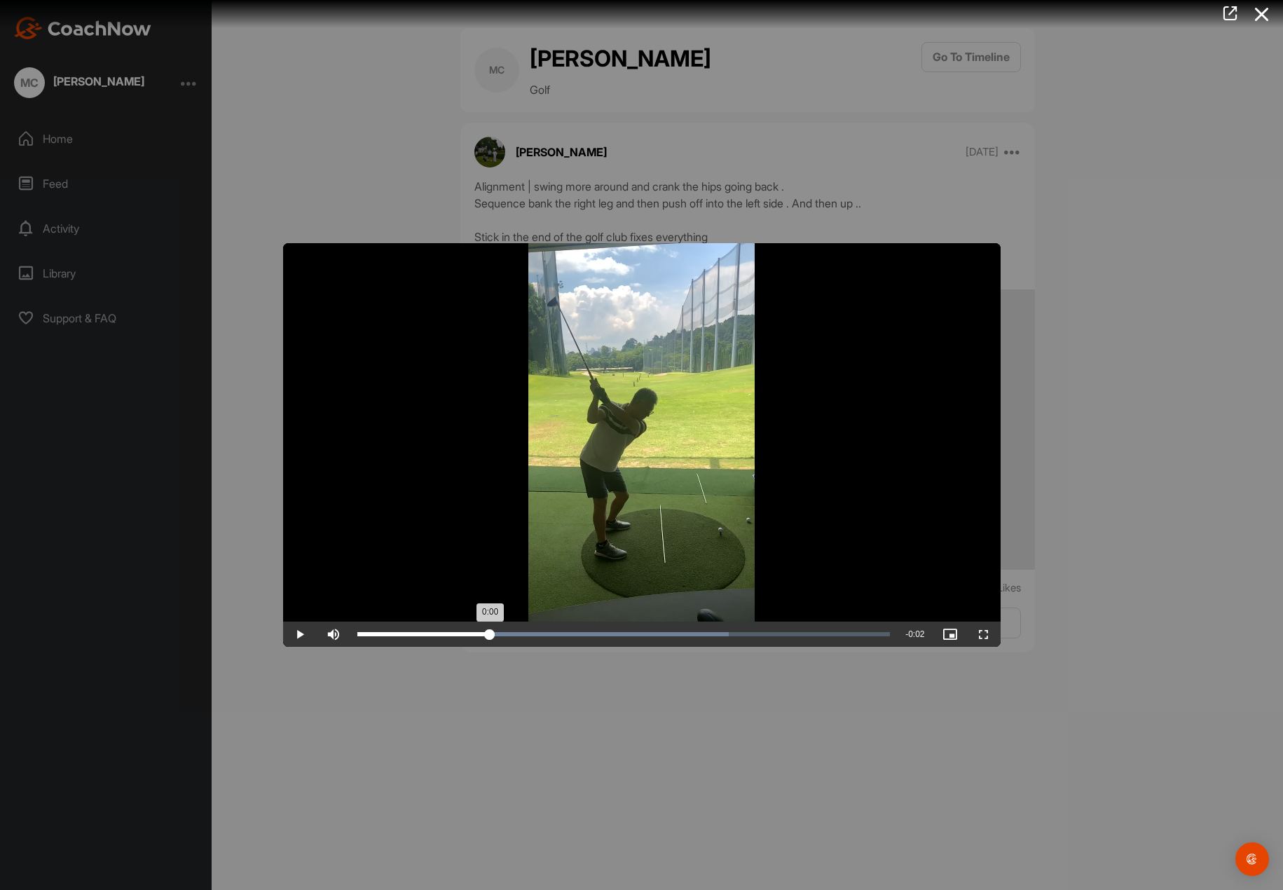
drag, startPoint x: 360, startPoint y: 634, endPoint x: 490, endPoint y: 633, distance: 129.6
click at [490, 633] on div "0:00" at bounding box center [423, 634] width 133 height 4
drag, startPoint x: 528, startPoint y: 632, endPoint x: 562, endPoint y: 633, distance: 33.6
click at [561, 633] on div "Loaded : 97.86% 0:00 0:00" at bounding box center [623, 634] width 533 height 4
click at [608, 631] on div "Loaded : 100.00% 0:01 0:01" at bounding box center [623, 634] width 547 height 25
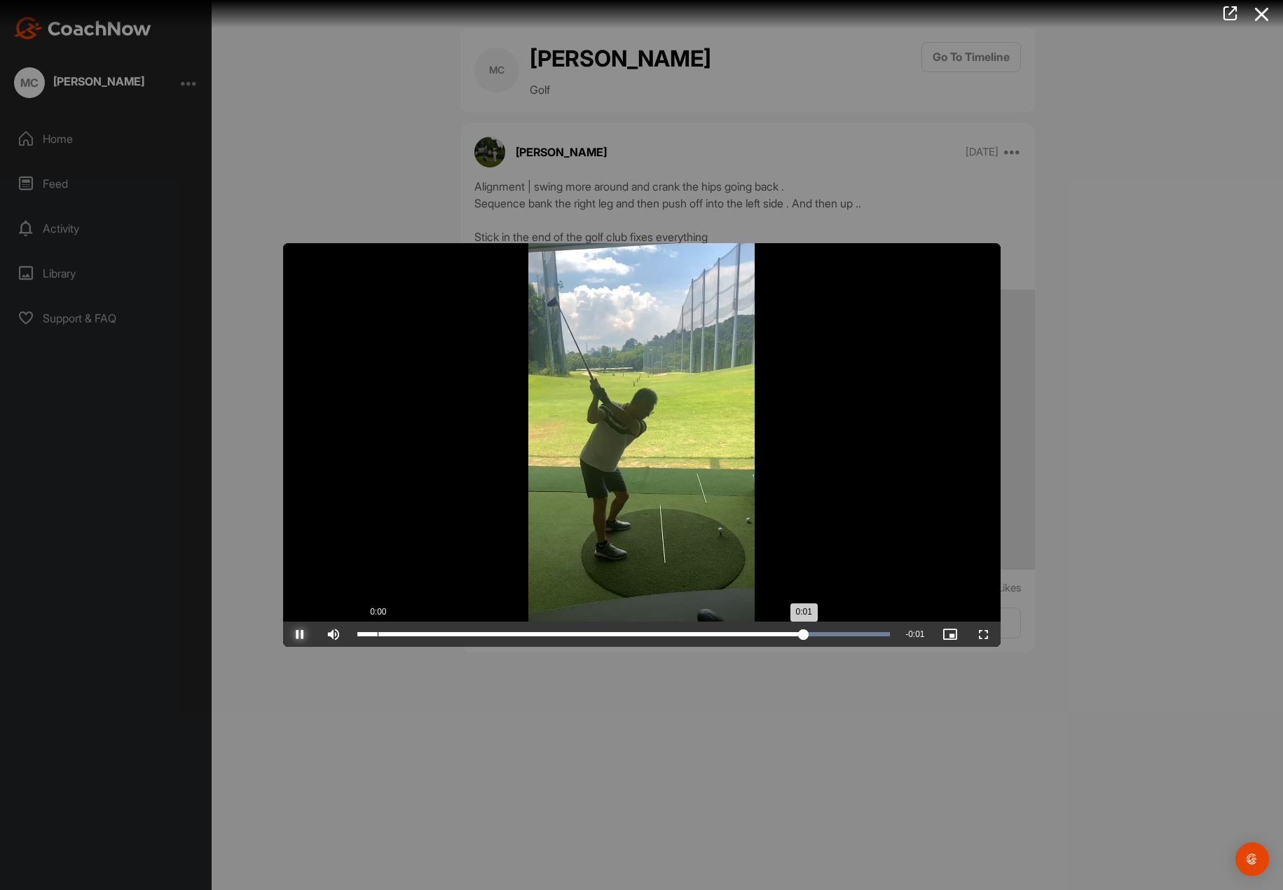
drag, startPoint x: 308, startPoint y: 632, endPoint x: 414, endPoint y: 631, distance: 105.8
click at [310, 634] on span "Video Player" at bounding box center [300, 634] width 34 height 0
click at [672, 629] on div "Loaded : 100.00% 0:01 0:01" at bounding box center [623, 634] width 547 height 25
drag, startPoint x: 678, startPoint y: 632, endPoint x: 692, endPoint y: 629, distance: 13.8
click at [692, 632] on div "Loaded : 100.00% 0:01 0:01" at bounding box center [623, 634] width 533 height 4
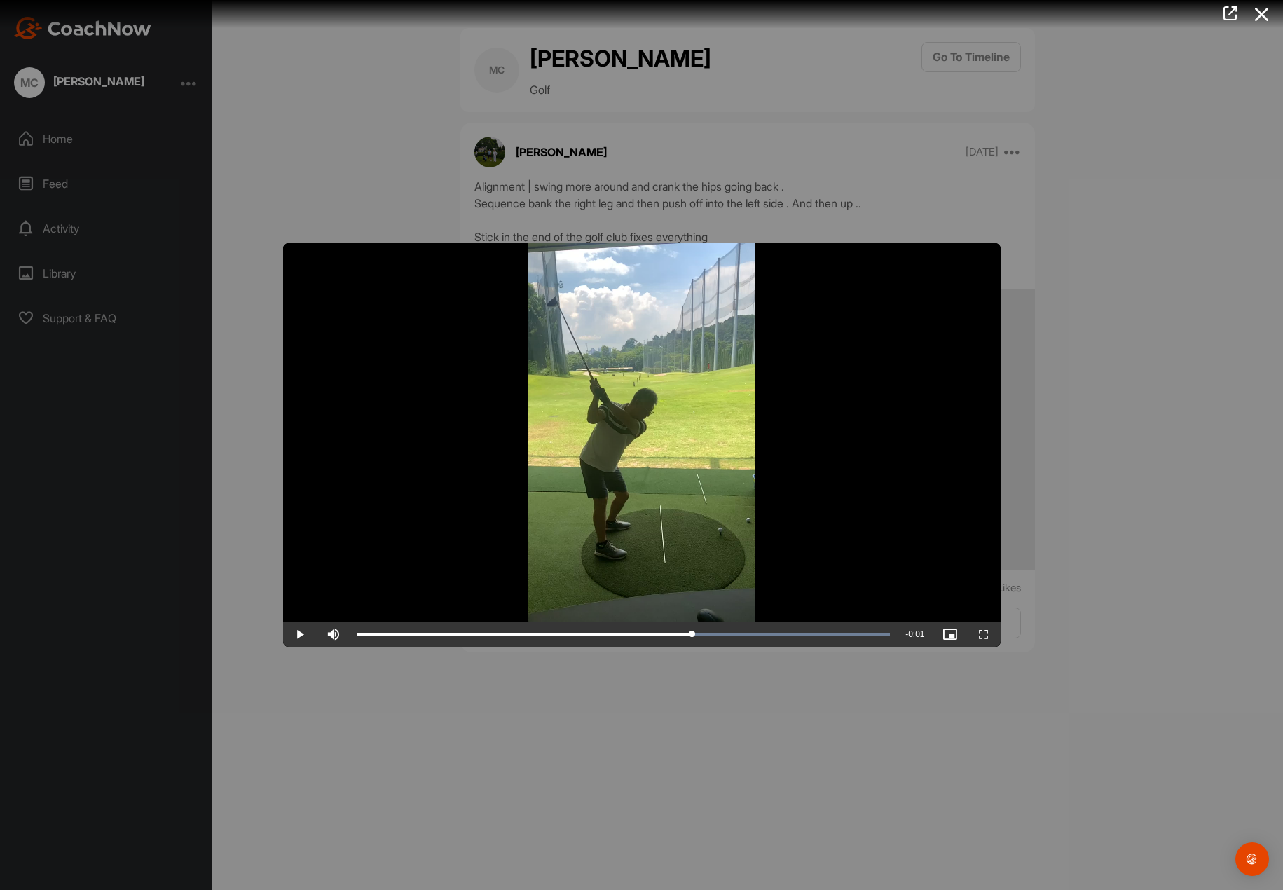
click at [353, 146] on div at bounding box center [641, 445] width 1283 height 890
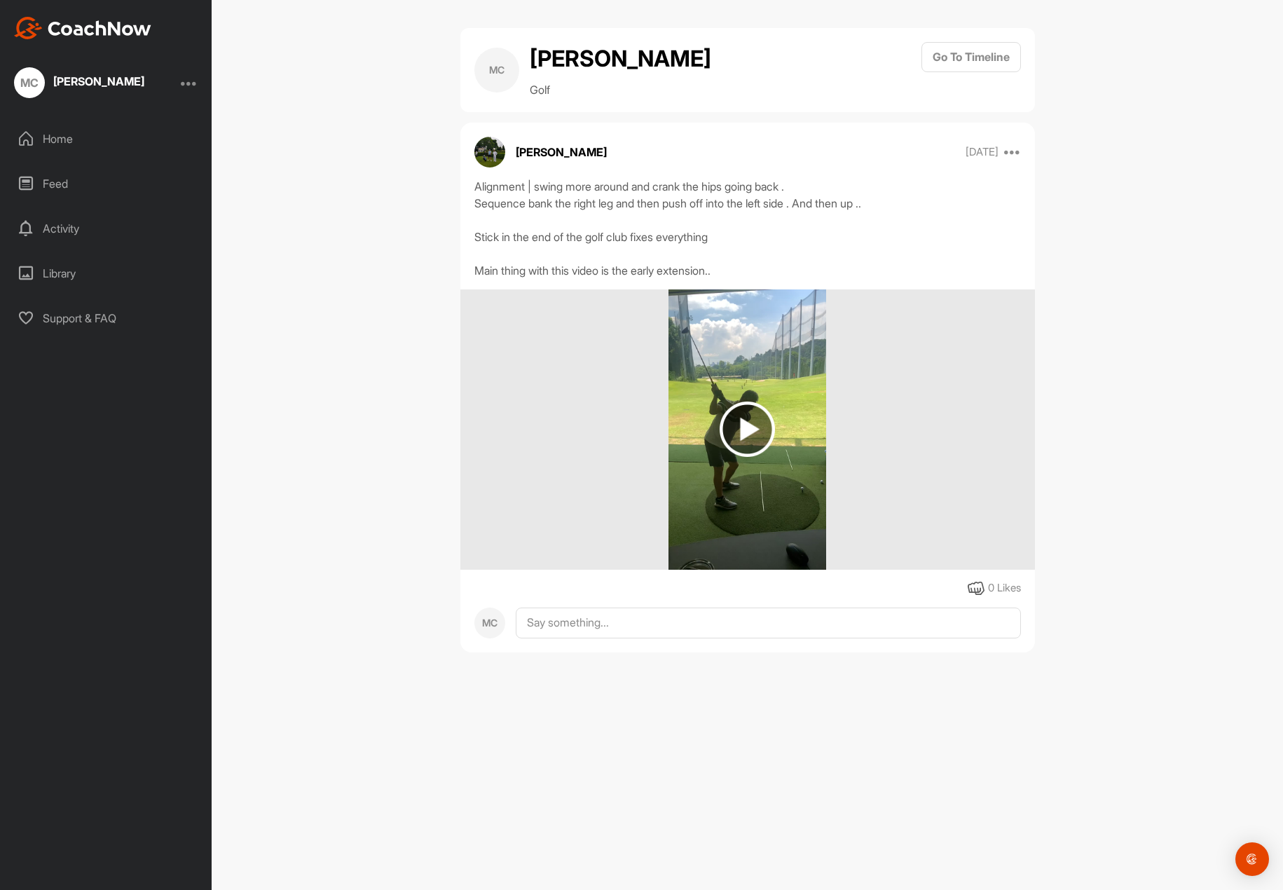
click at [50, 132] on div "Home" at bounding box center [107, 138] width 198 height 35
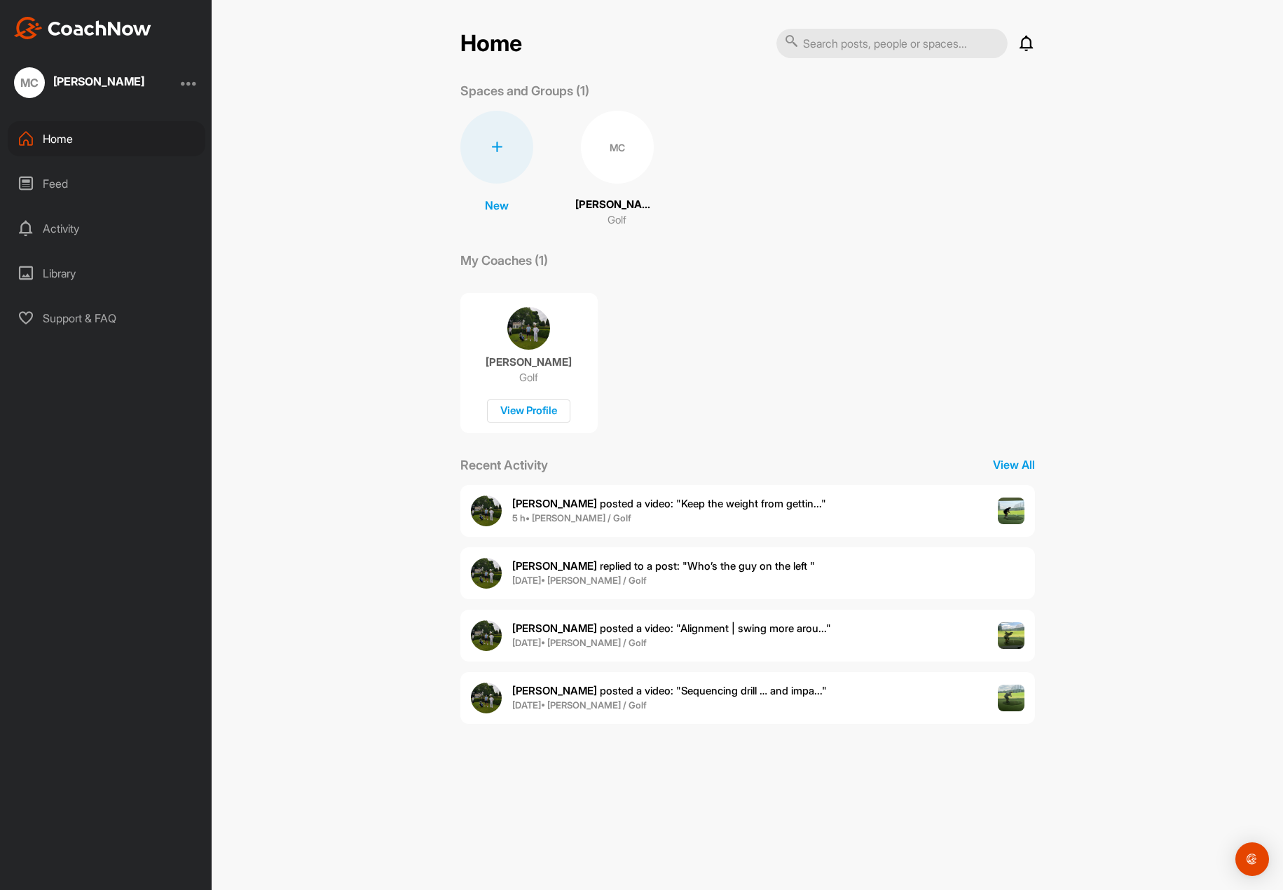
click at [600, 519] on b "5 h • [PERSON_NAME] / Golf" at bounding box center [571, 517] width 119 height 11
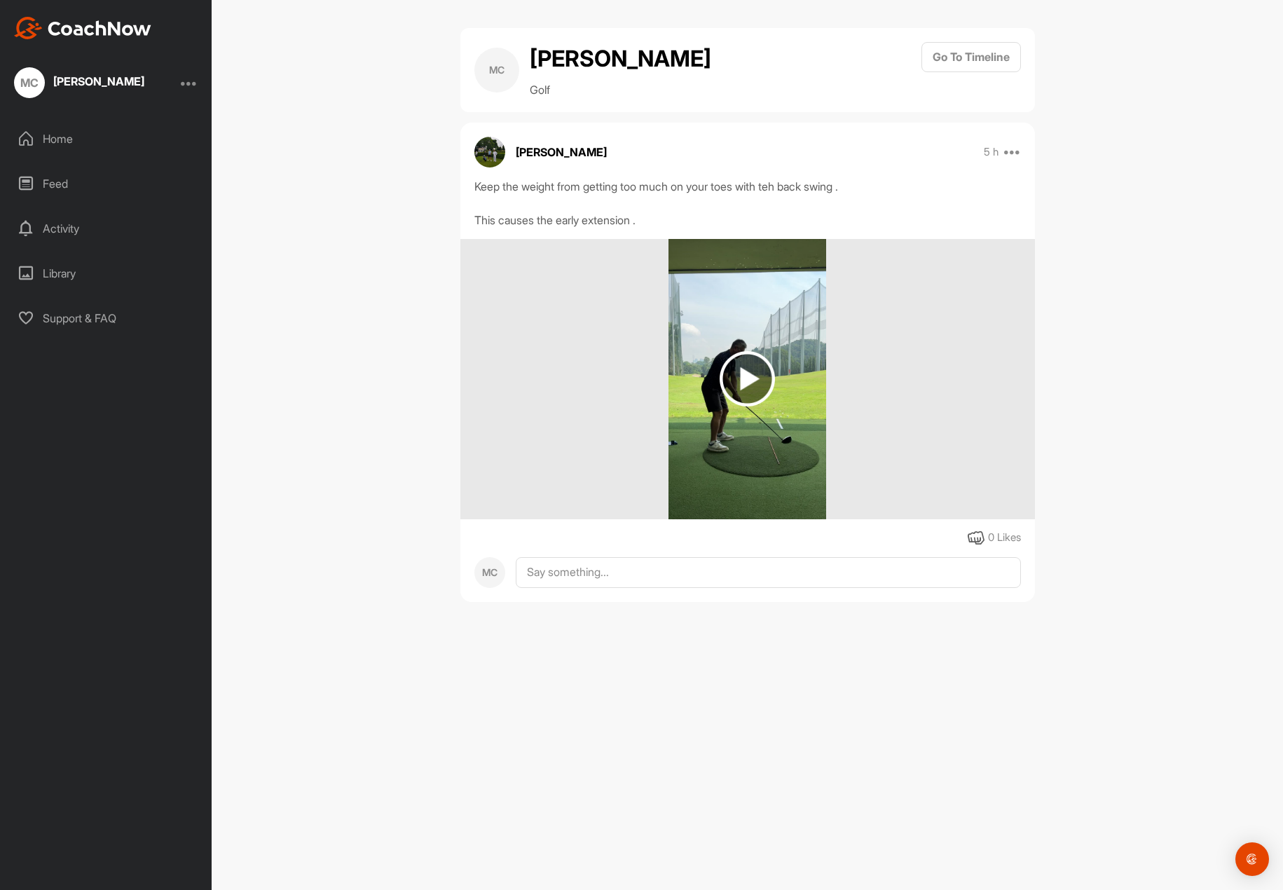
click at [762, 378] on img at bounding box center [747, 378] width 55 height 55
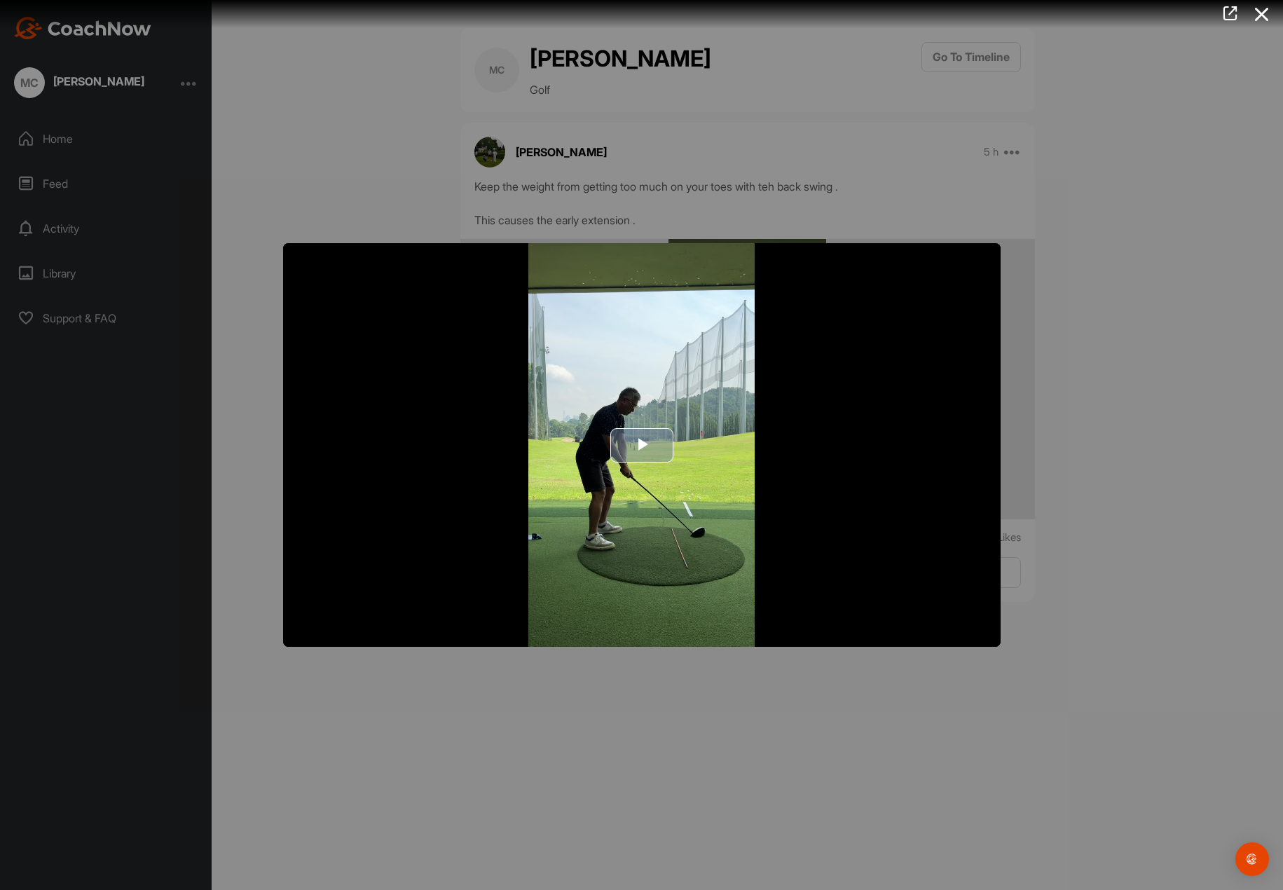
click at [642, 445] on span "Video Player" at bounding box center [642, 445] width 0 height 0
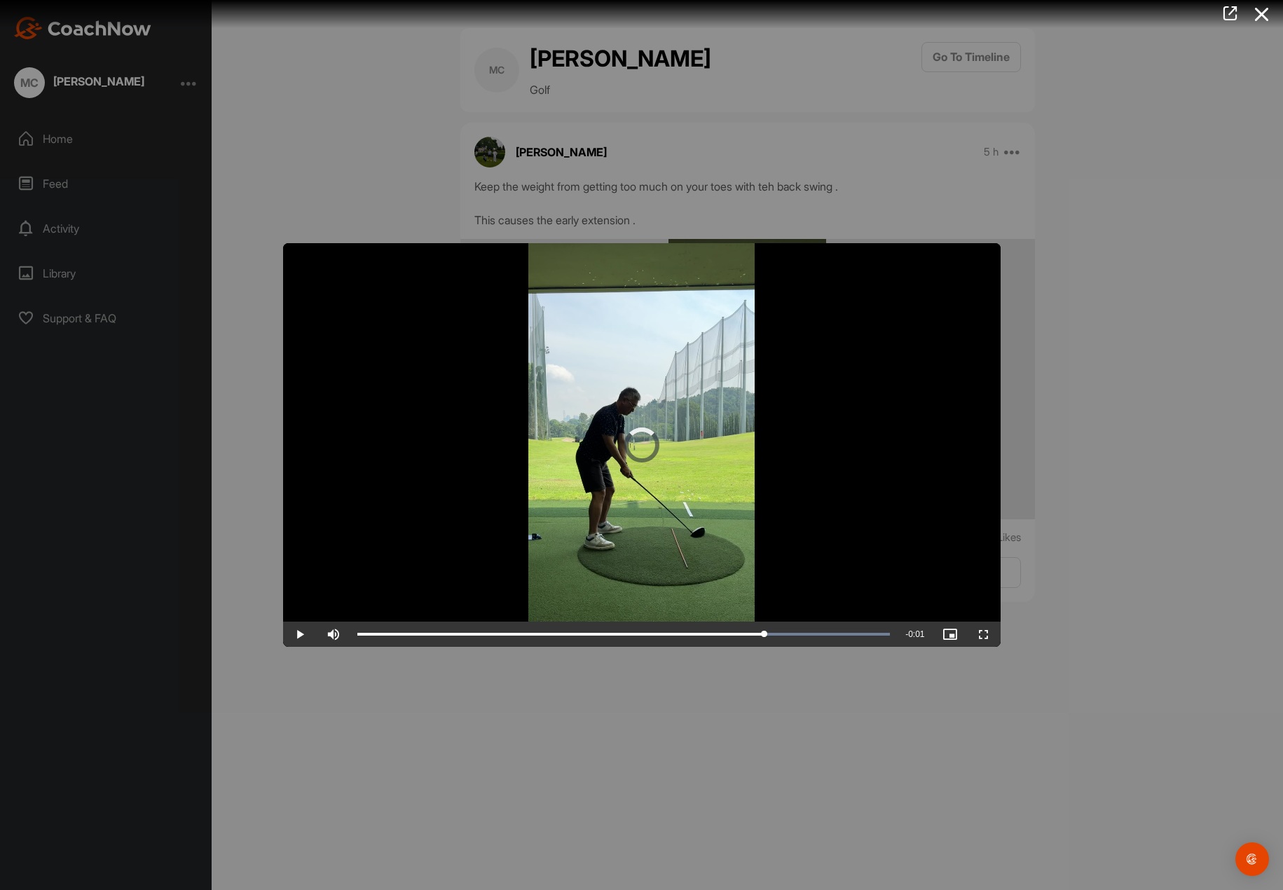
drag, startPoint x: 619, startPoint y: 626, endPoint x: 837, endPoint y: 582, distance: 221.7
click at [847, 610] on div "Video Player is loading. Play Video Play Skip Backward Skip Forward Mute Curren…" at bounding box center [642, 880] width 718 height 1275
